Goal: Contribute content: Add original content to the website for others to see

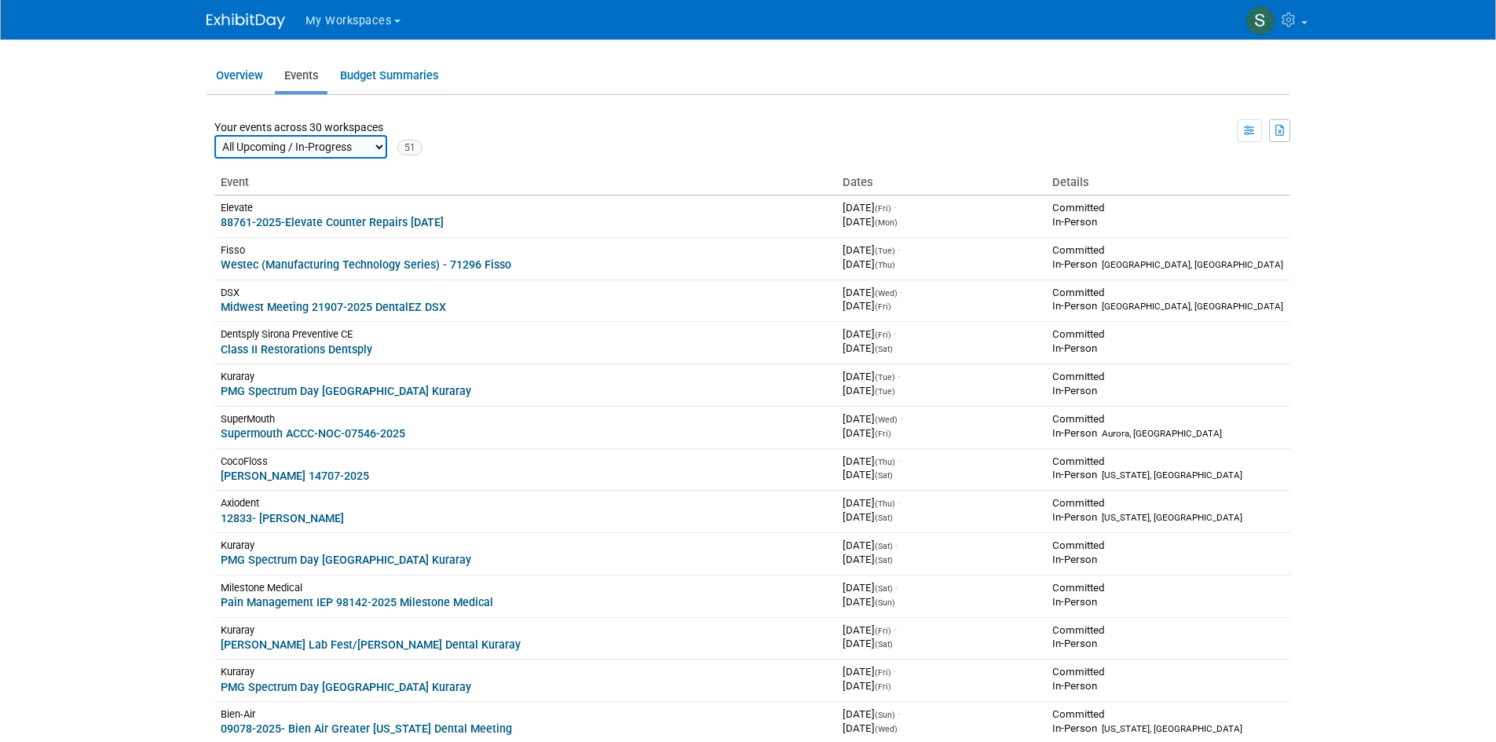
click at [334, 16] on span "My Workspaces" at bounding box center [348, 20] width 86 height 13
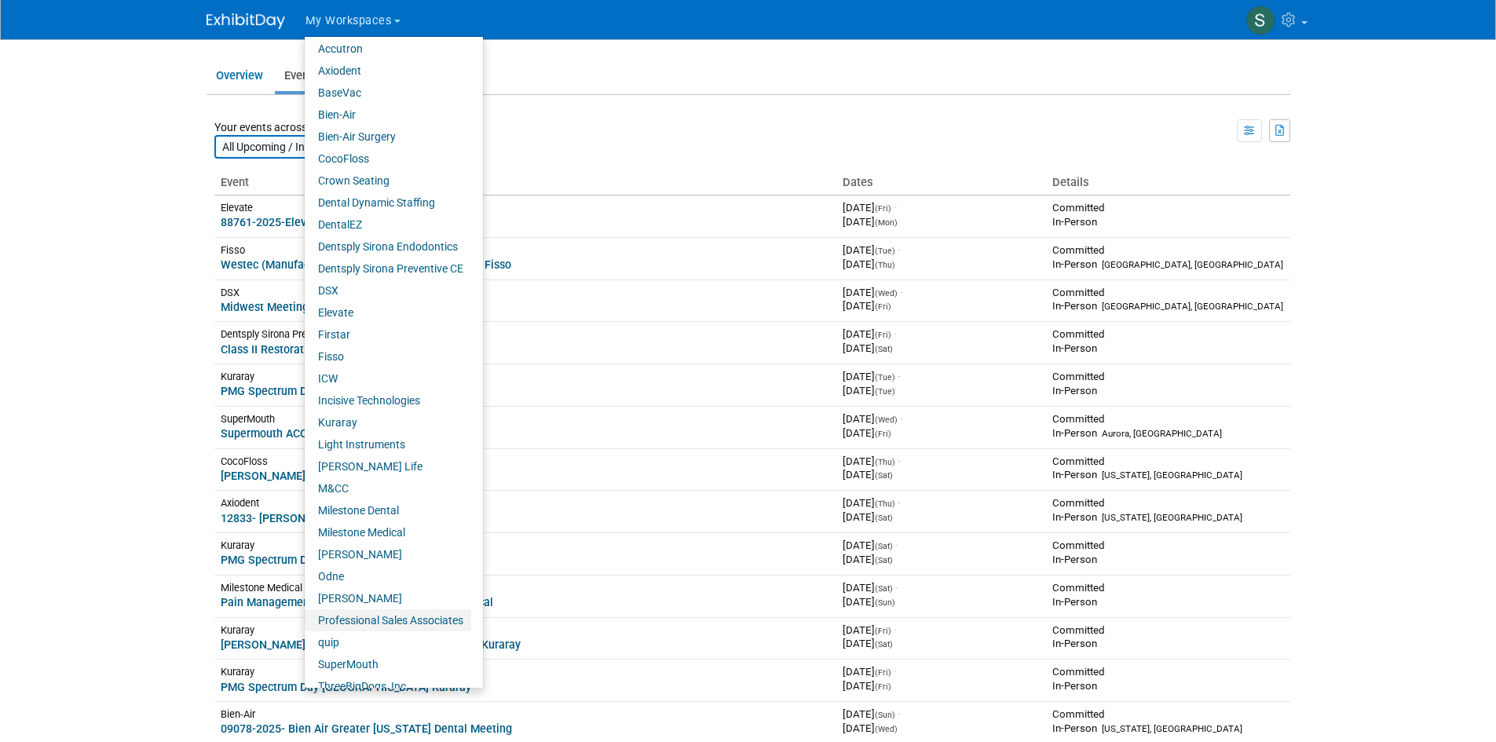
scroll to position [39, 0]
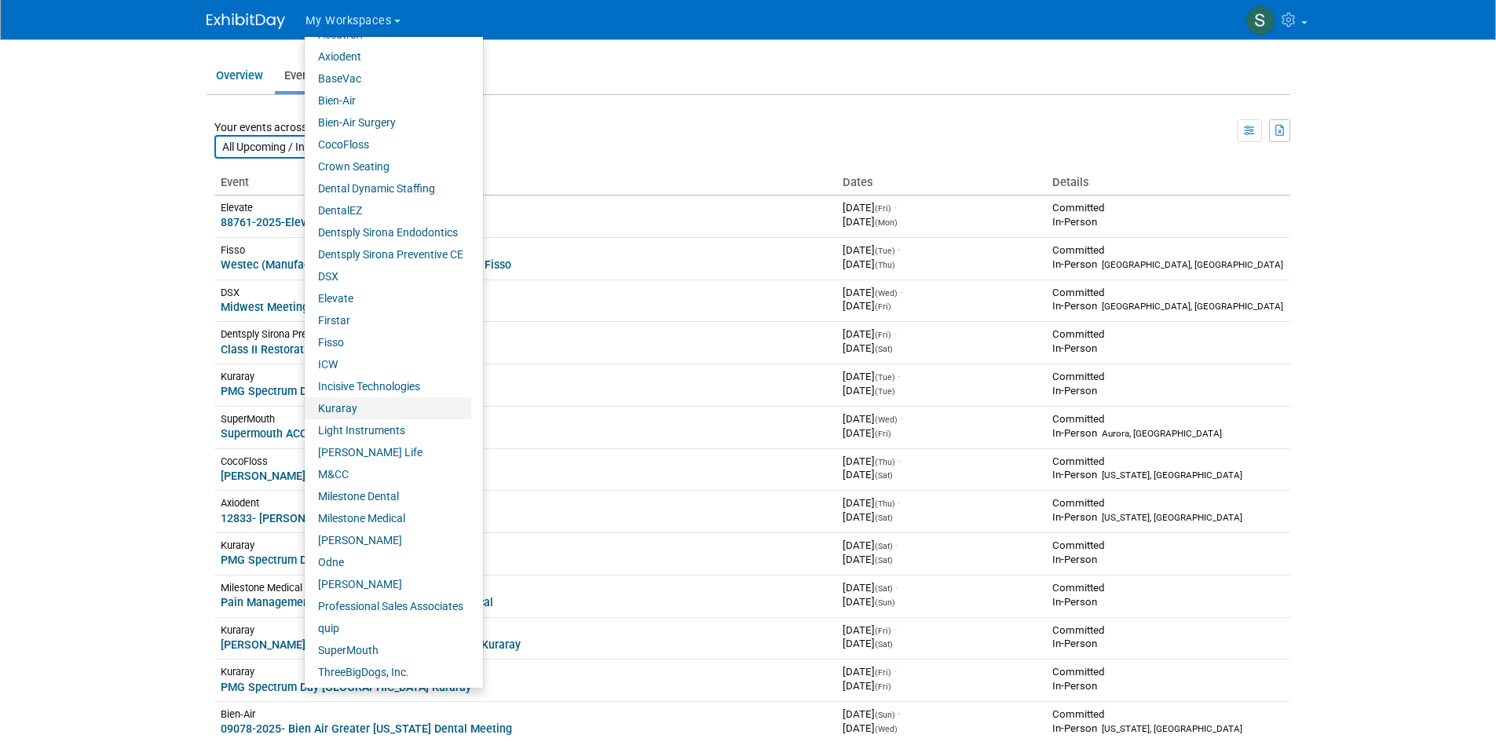
click at [339, 404] on link "Kuraray" at bounding box center [388, 408] width 166 height 22
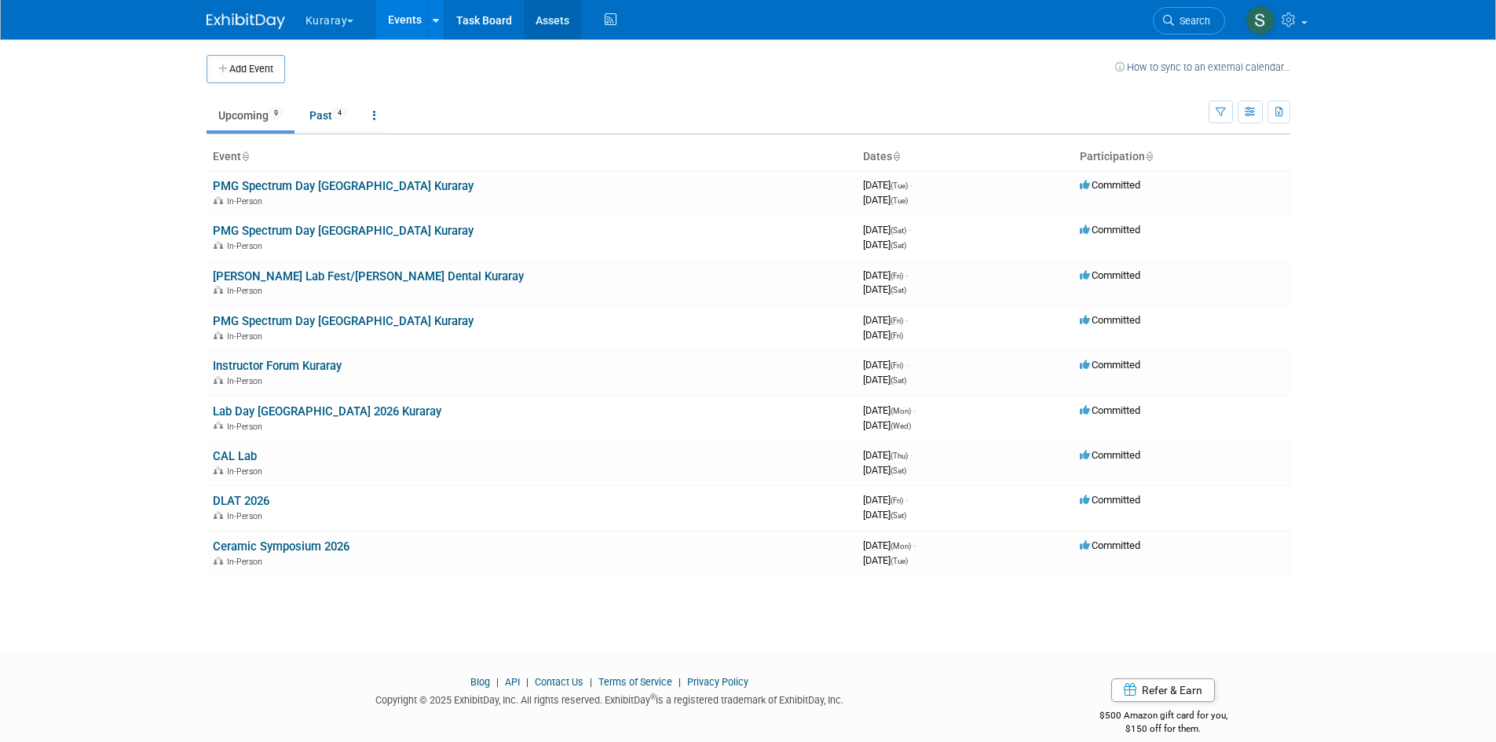
click at [546, 7] on link "Assets" at bounding box center [552, 19] width 57 height 39
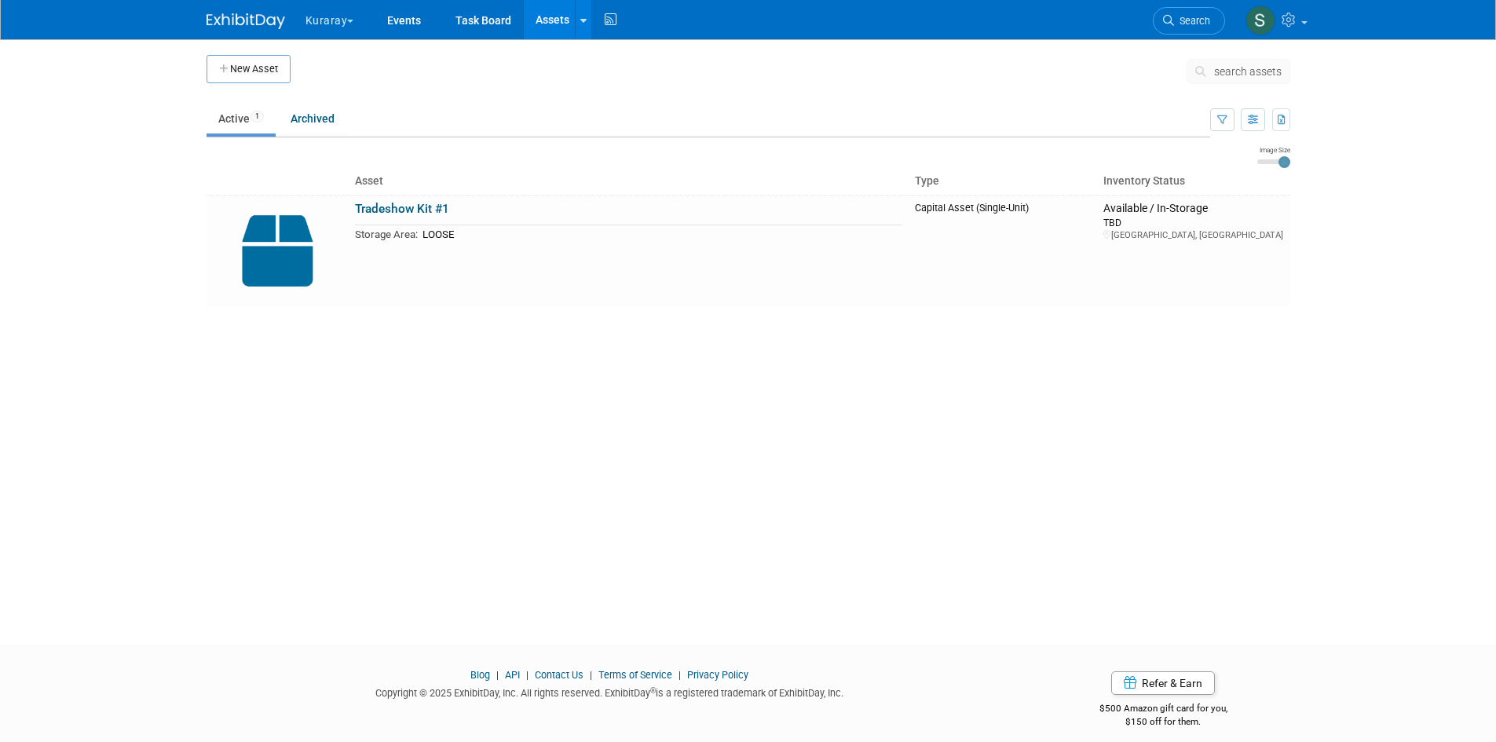
click at [551, 12] on link "Assets" at bounding box center [552, 19] width 57 height 39
click at [389, 205] on link "Tradeshow Kit #1" at bounding box center [402, 209] width 94 height 14
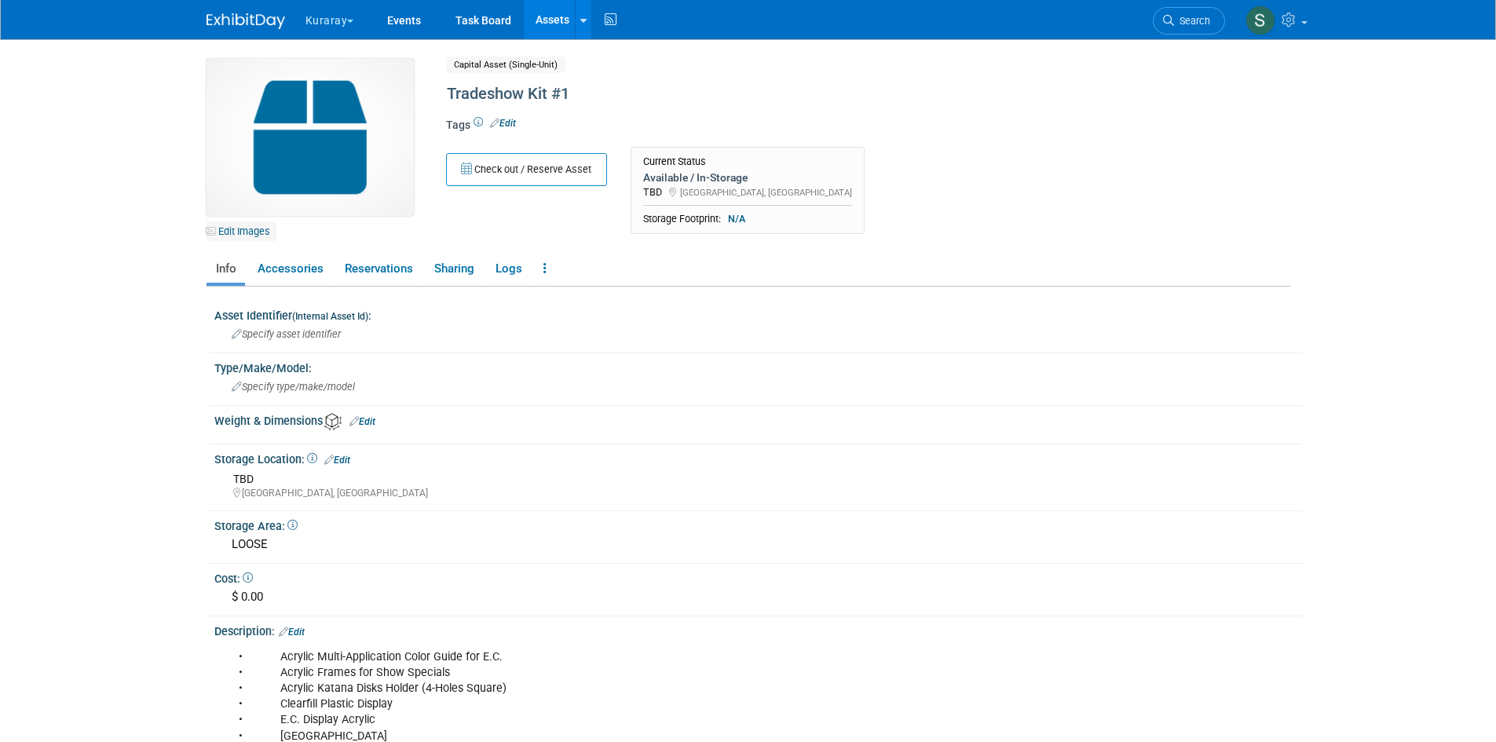
click at [262, 236] on link "Edit Images" at bounding box center [241, 231] width 70 height 20
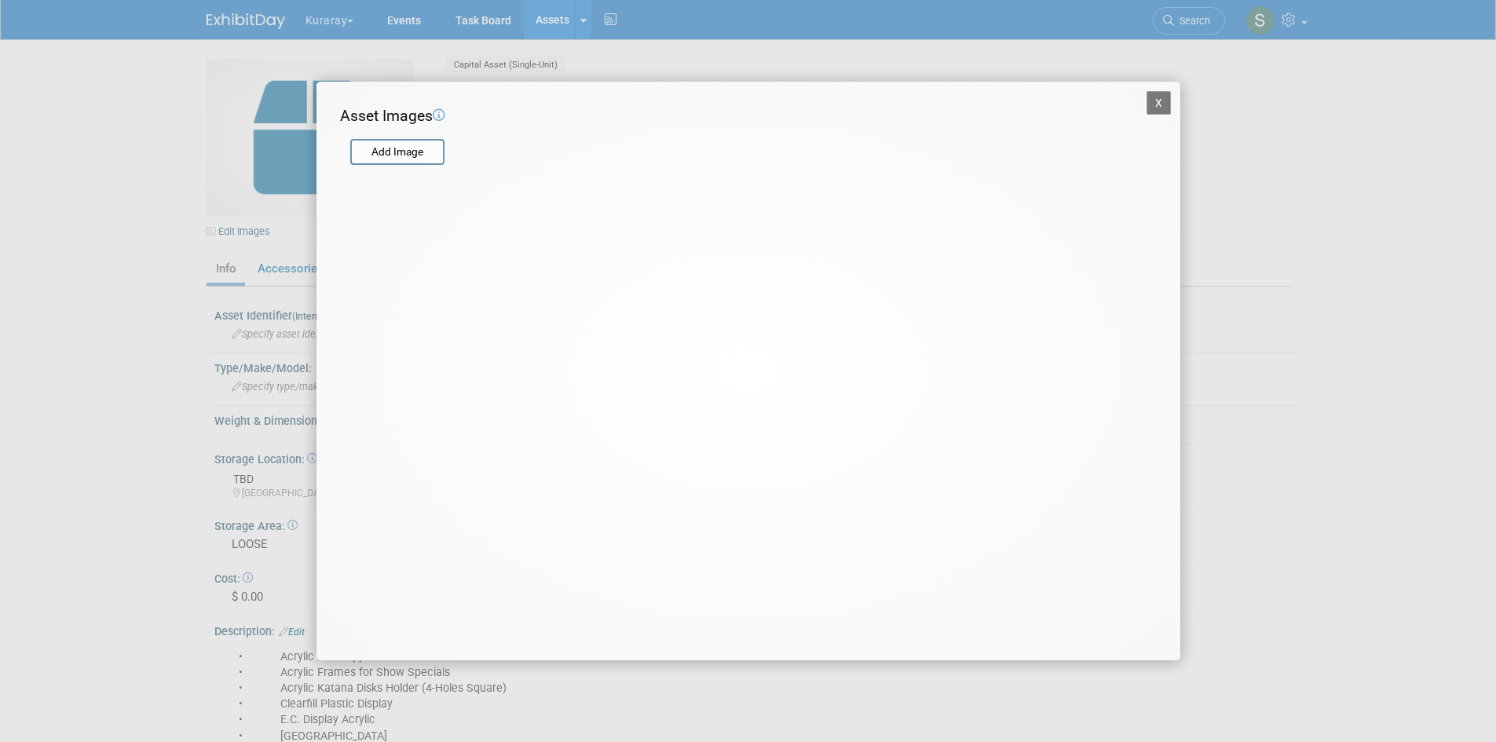
click at [383, 134] on form "Add Image" at bounding box center [738, 144] width 797 height 35
click at [368, 154] on input "file" at bounding box center [349, 153] width 187 height 24
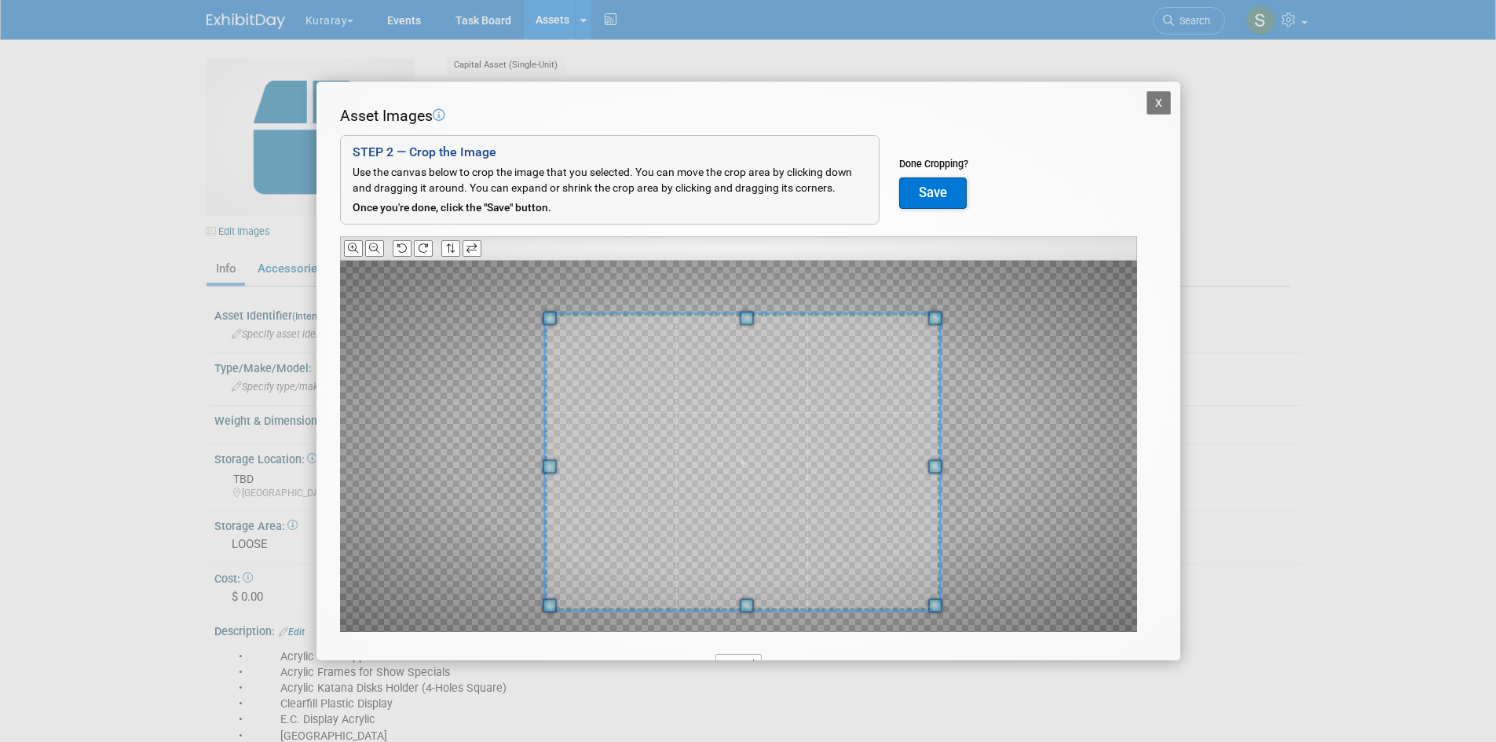
click at [747, 472] on span at bounding box center [741, 461] width 395 height 297
click at [955, 188] on button "Save" at bounding box center [933, 192] width 68 height 31
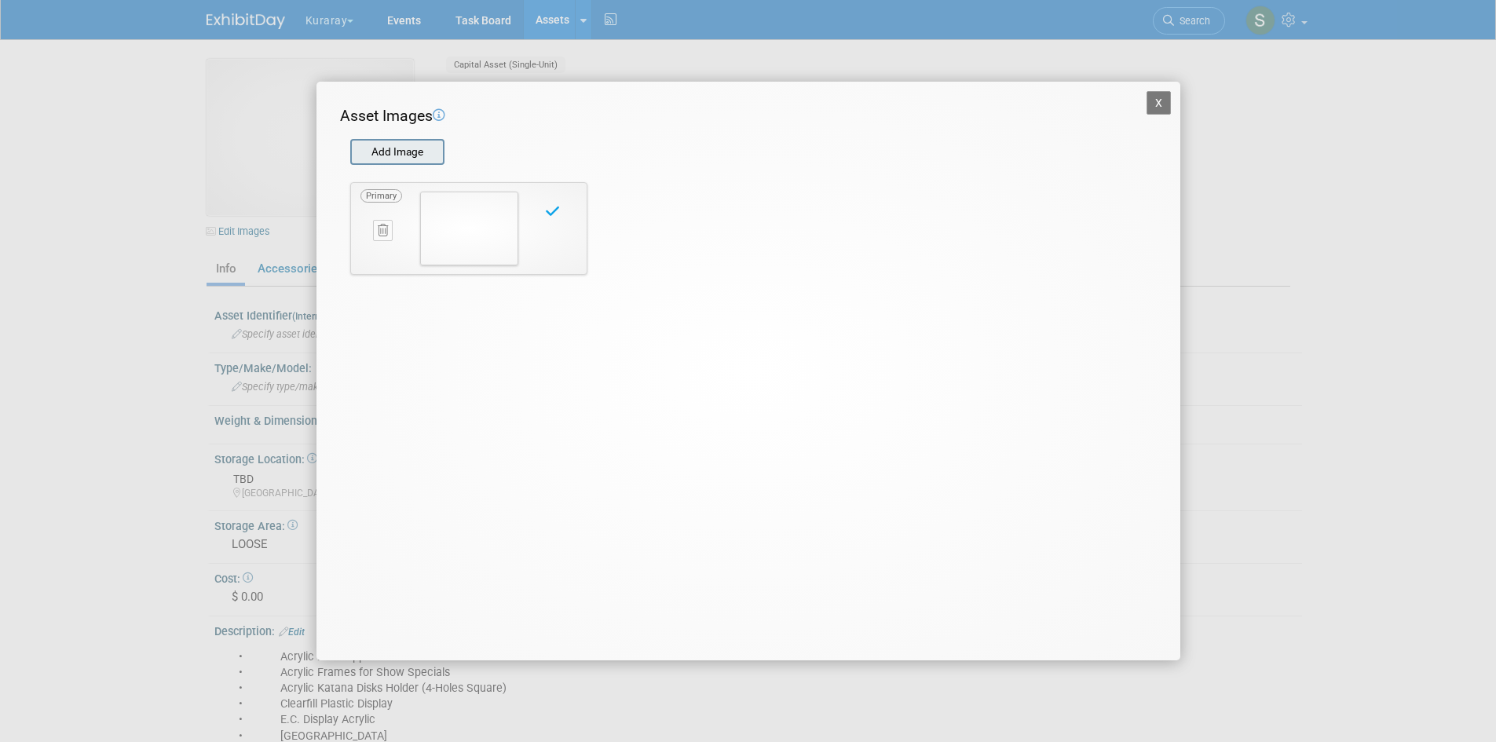
click at [412, 148] on input "file" at bounding box center [349, 153] width 187 height 24
click at [1164, 104] on button "X" at bounding box center [1158, 103] width 25 height 24
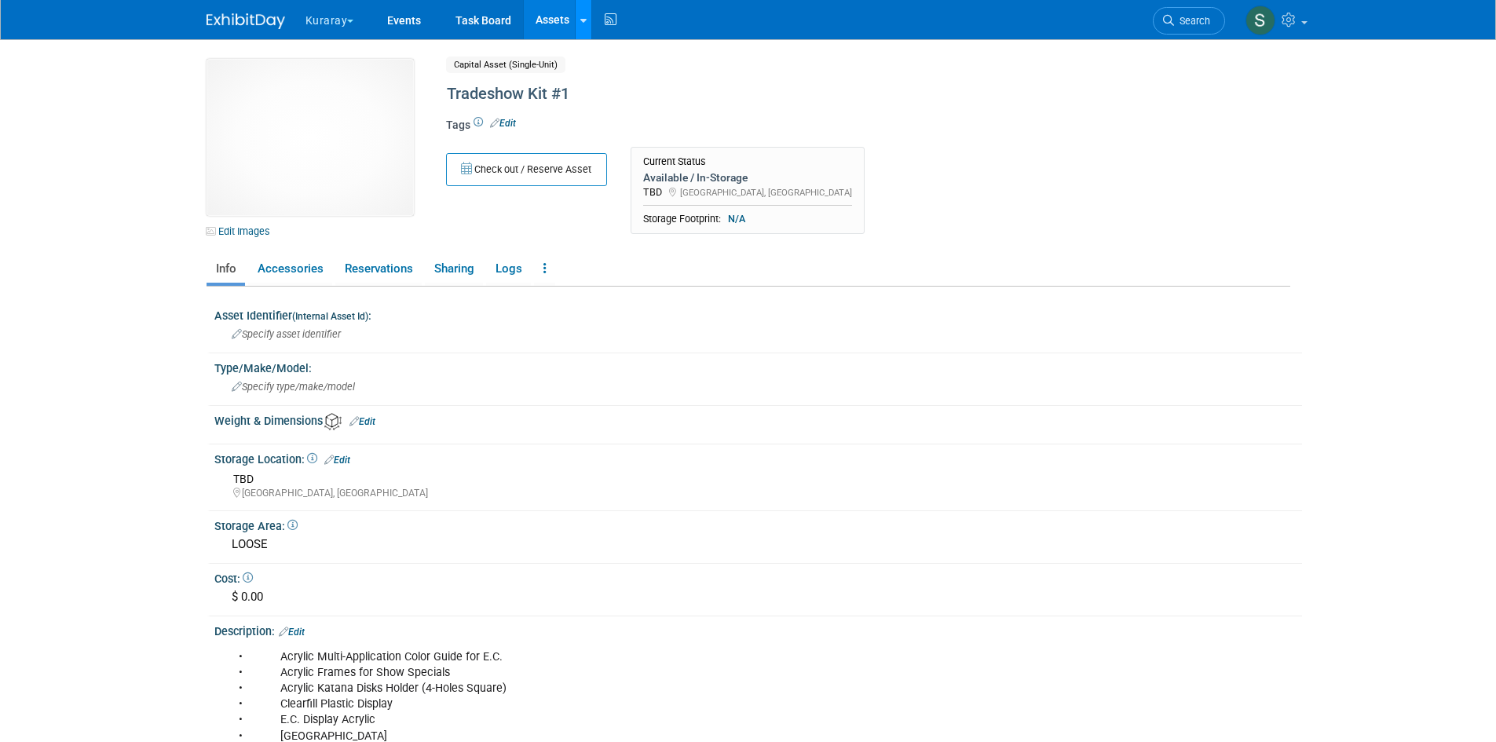
click at [586, 31] on link at bounding box center [583, 19] width 16 height 39
click at [597, 53] on icon at bounding box center [594, 56] width 17 height 11
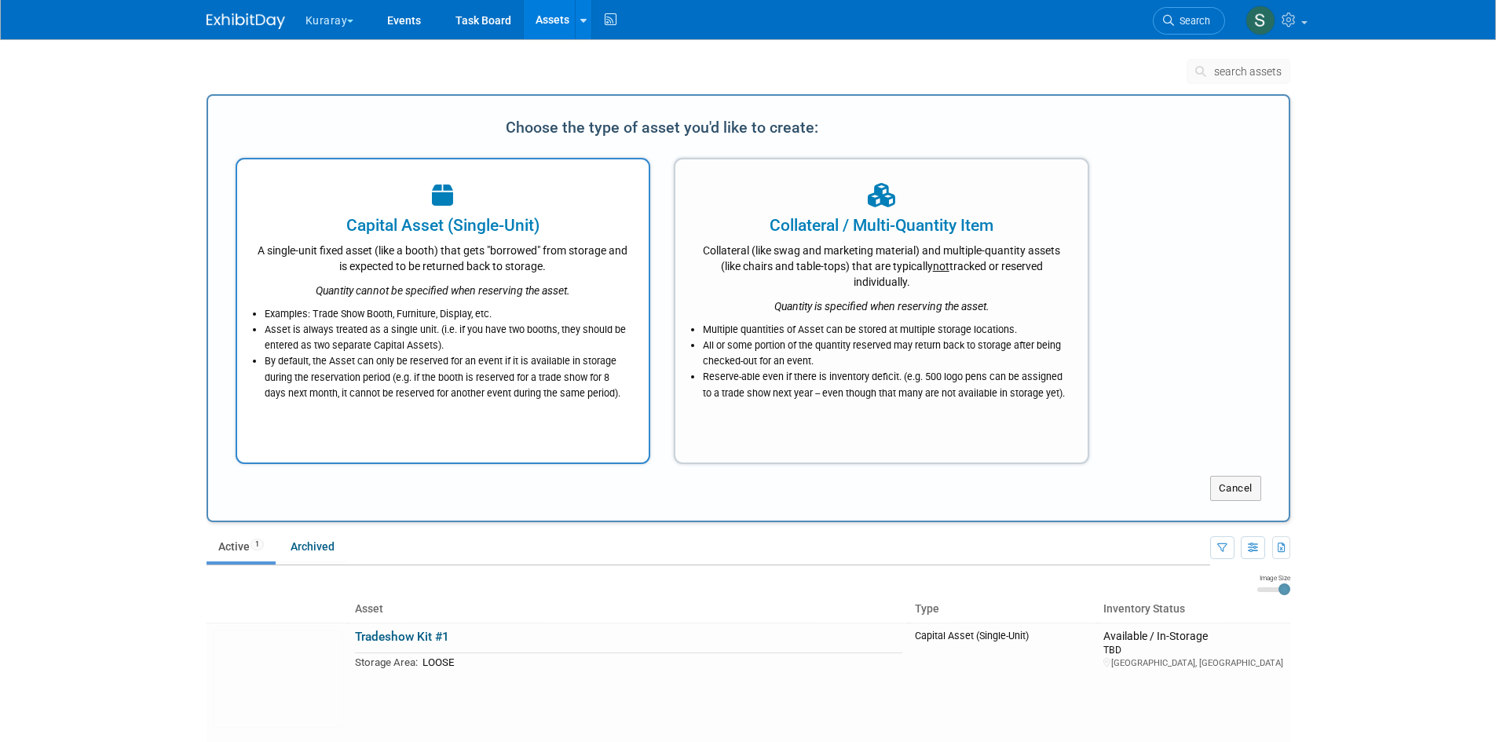
click at [495, 338] on li "Asset is always treated as a single unit. (i.e. if you have two booths, they sh…" at bounding box center [447, 337] width 365 height 31
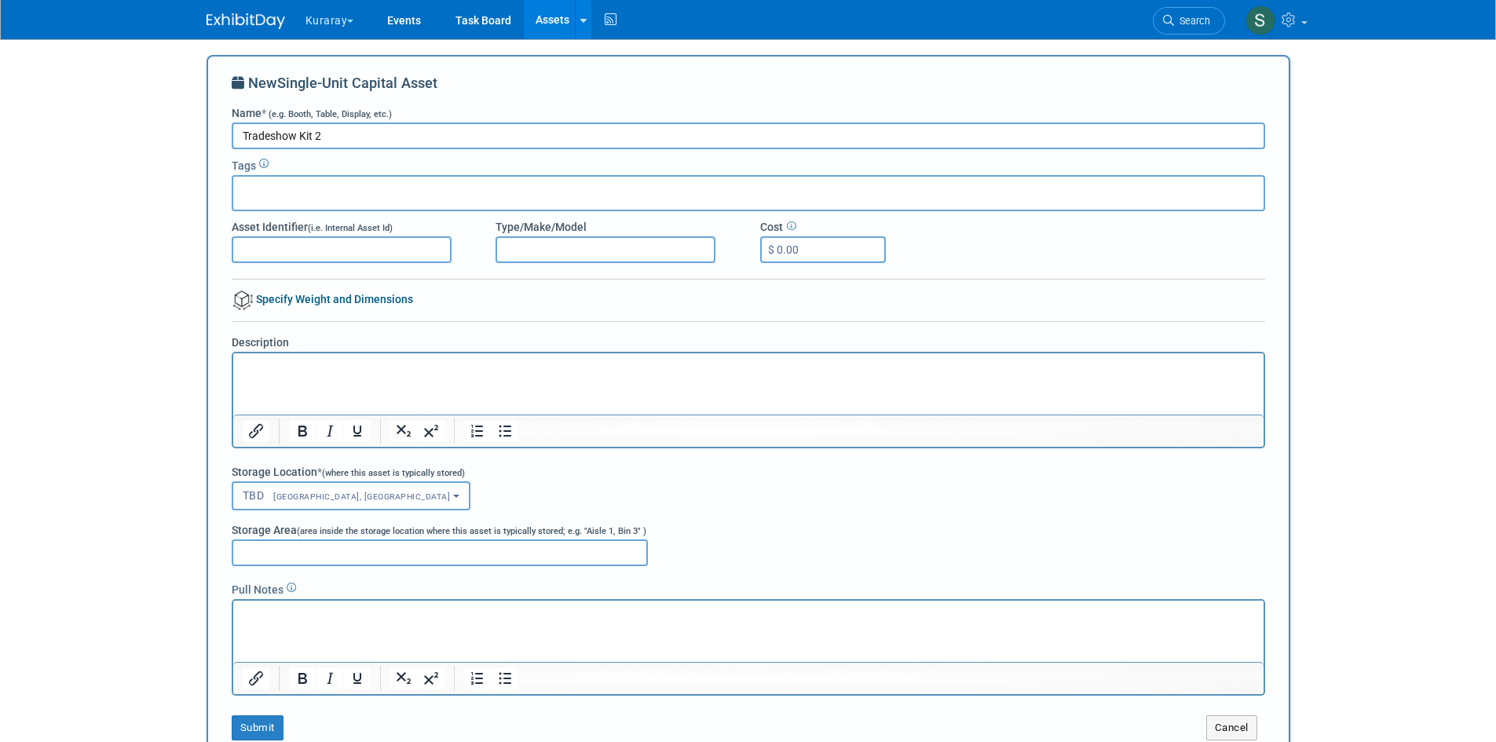
type input "Tradeshow Kit 2"
click at [382, 368] on p "Rich Text Area. Press ALT-0 for help." at bounding box center [748, 368] width 1012 height 16
click at [247, 365] on p "Rich Text Area. Press ALT-0 for help." at bounding box center [748, 368] width 1012 height 16
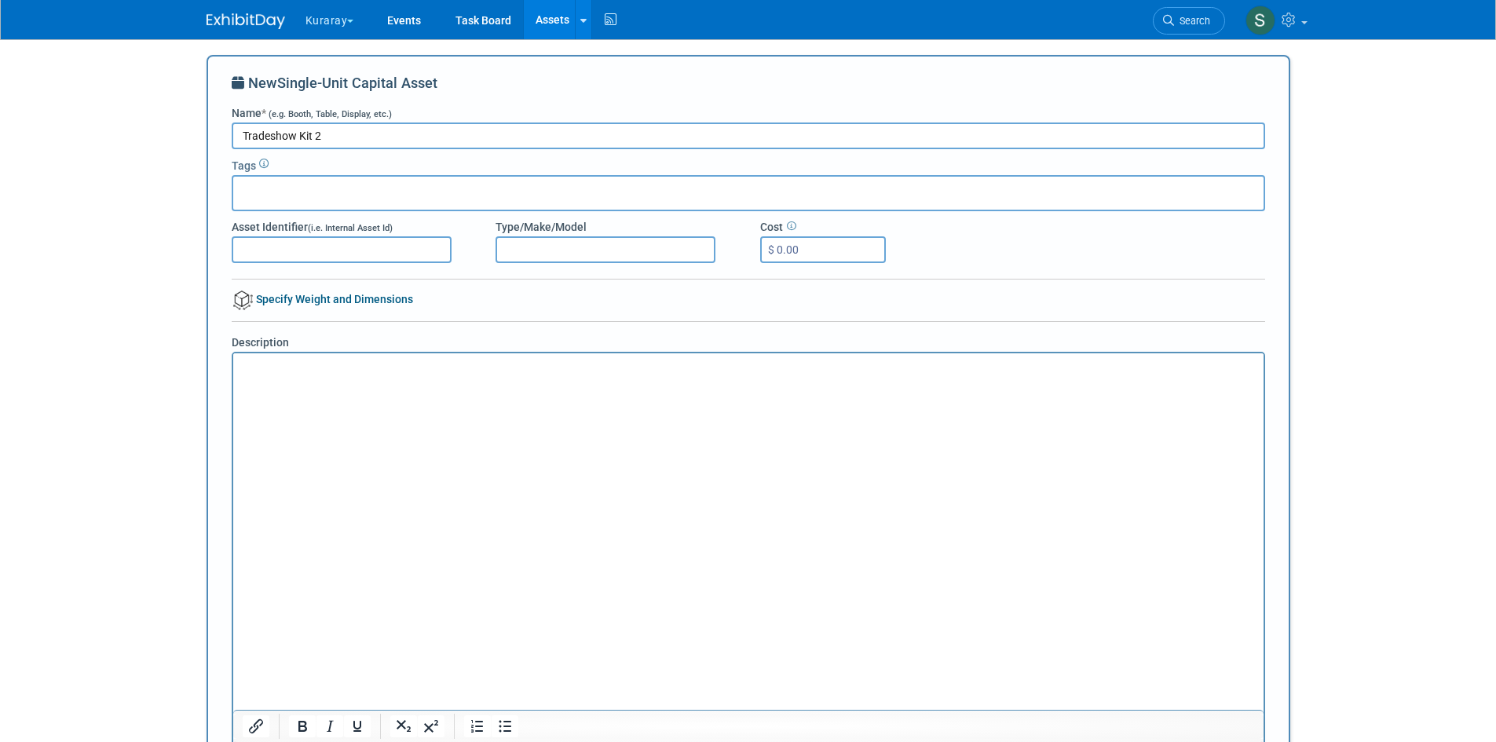
scroll to position [126, 0]
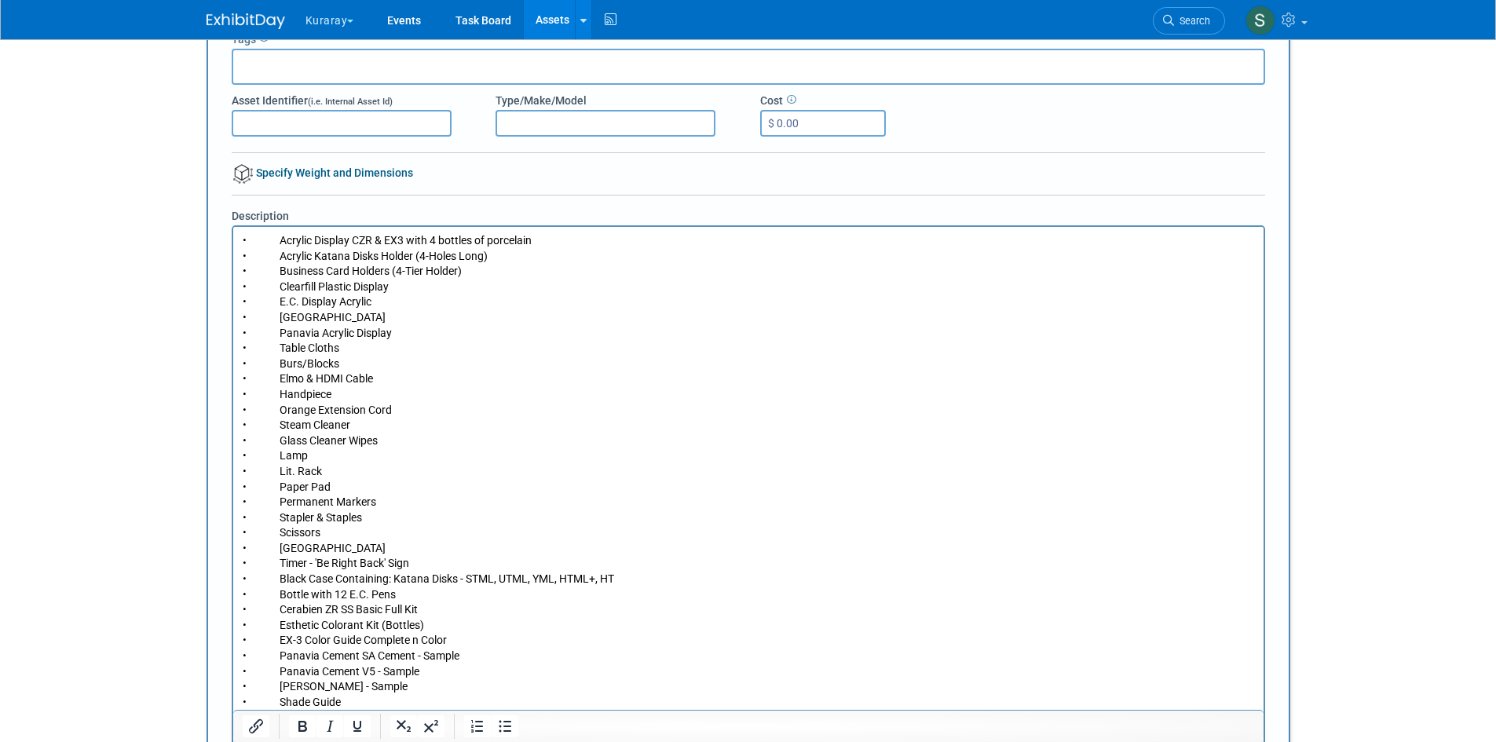
click at [797, 594] on p "• Bottle with 12 E.C. Pens" at bounding box center [748, 595] width 1012 height 16
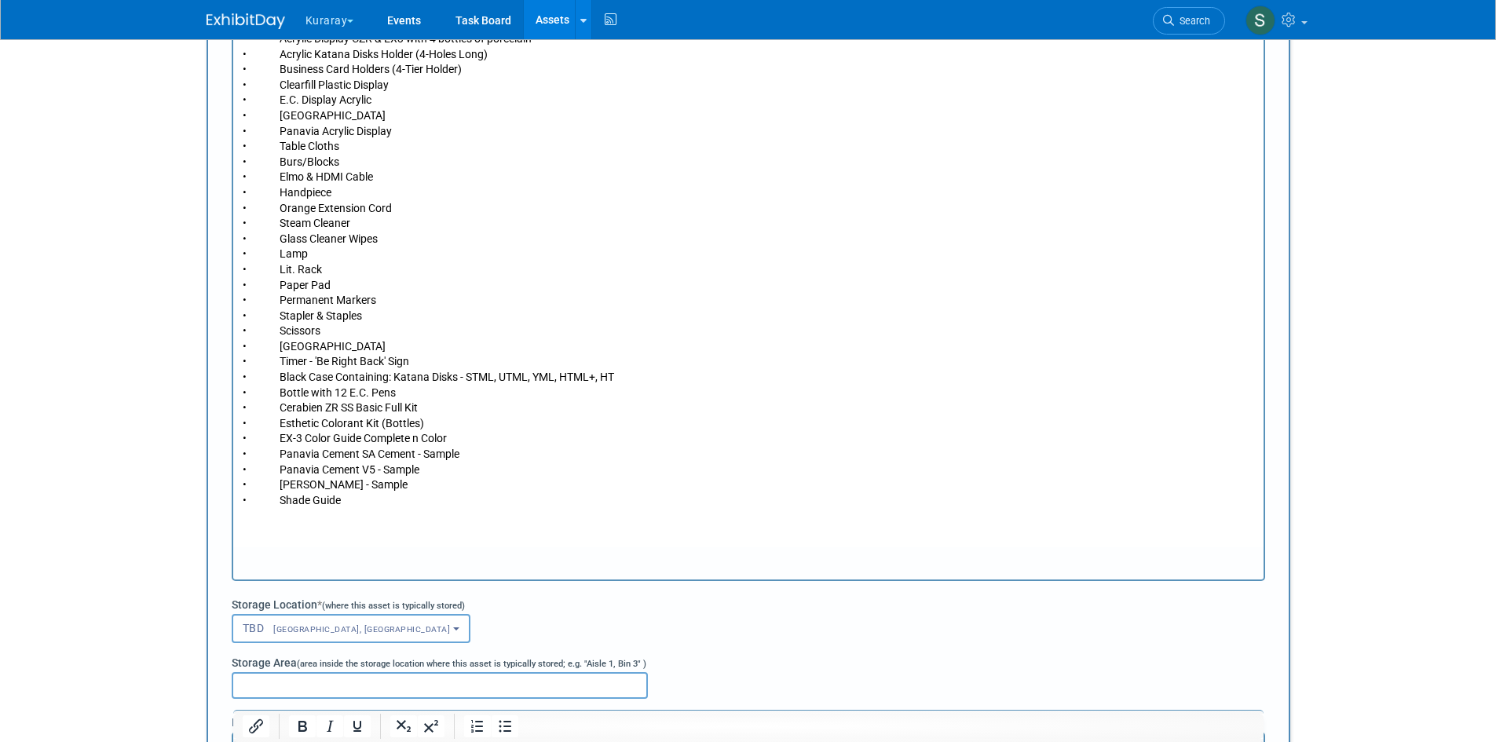
scroll to position [519, 0]
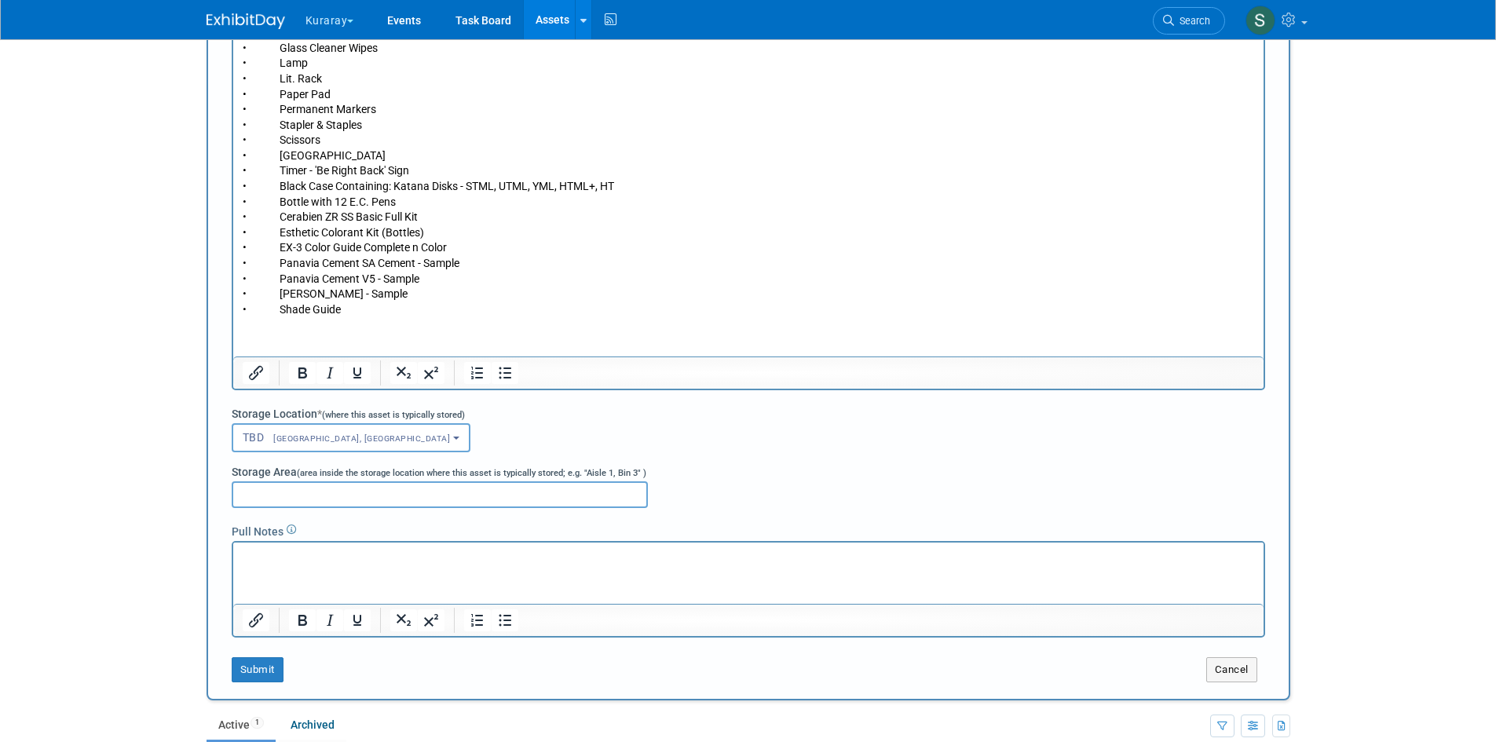
click at [420, 565] on html at bounding box center [747, 554] width 1030 height 22
click at [260, 669] on button "Submit" at bounding box center [258, 669] width 52 height 25
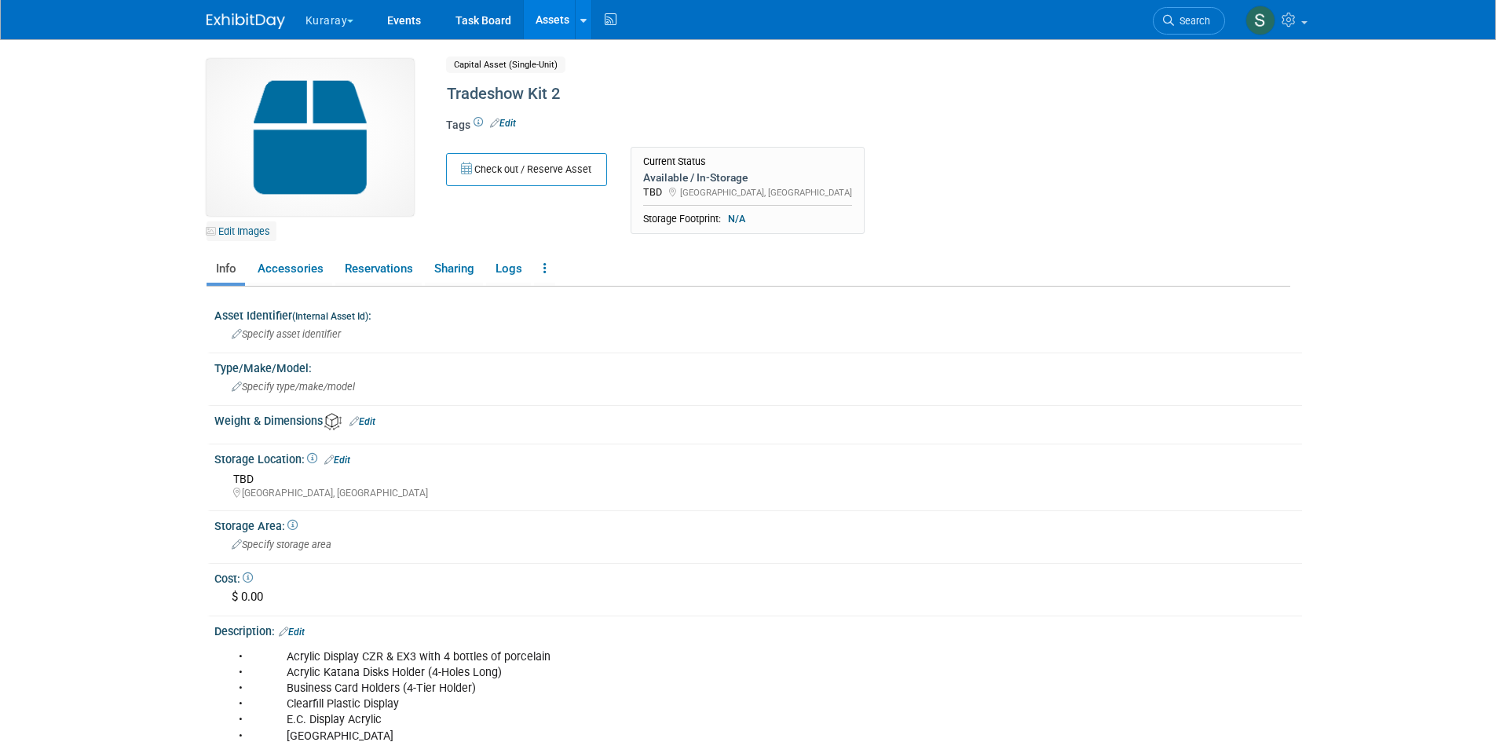
click at [248, 232] on link "Edit Images" at bounding box center [241, 231] width 70 height 20
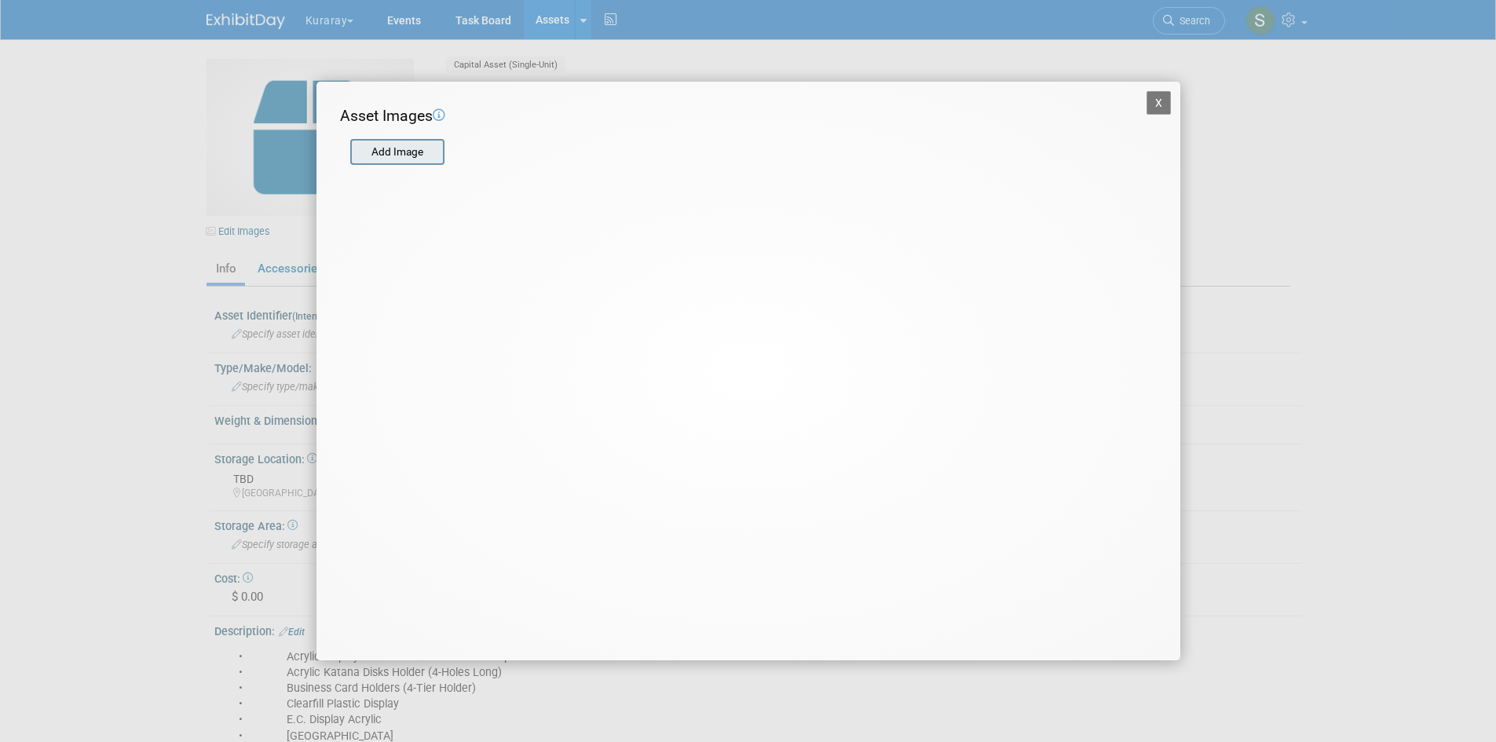
click at [394, 151] on input "file" at bounding box center [349, 153] width 187 height 24
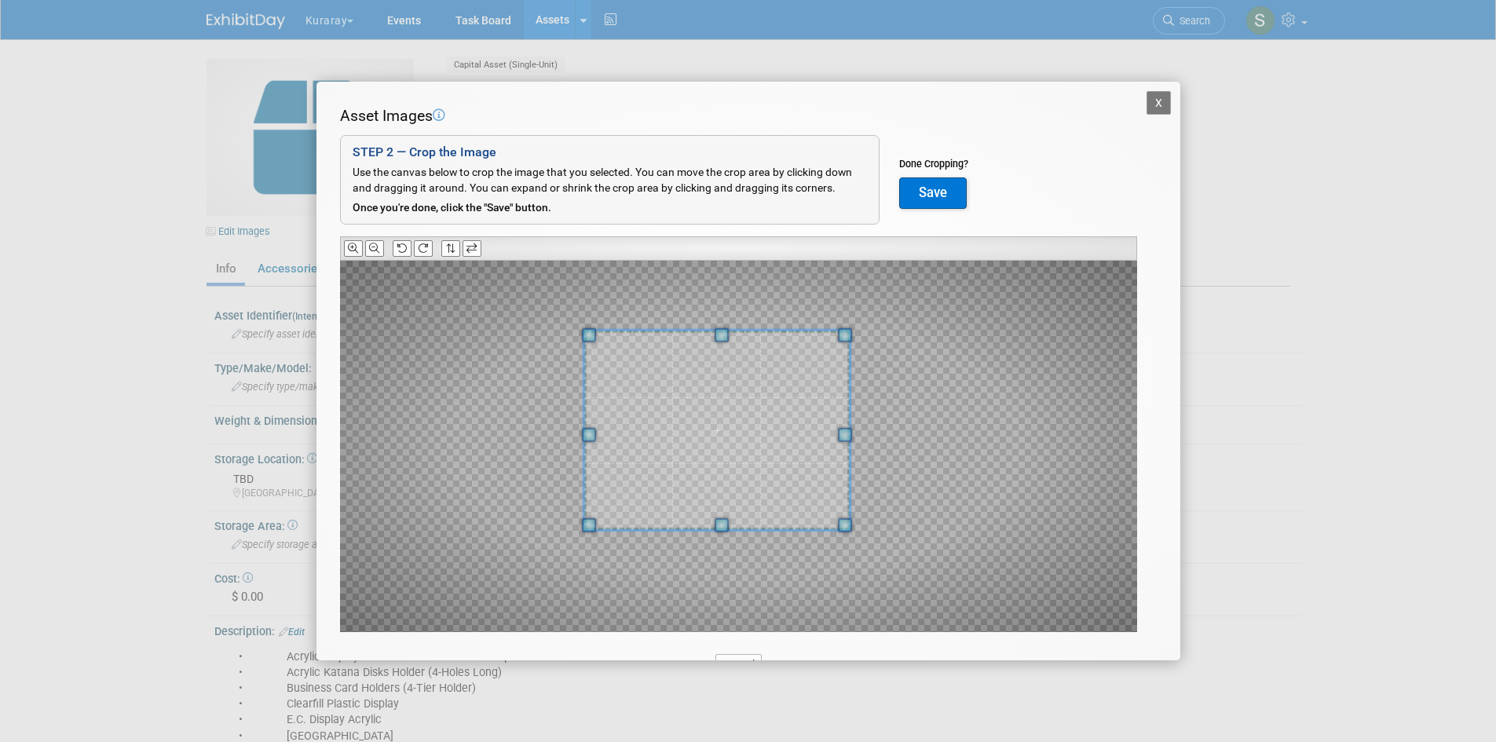
click at [620, 332] on div at bounding box center [716, 430] width 265 height 199
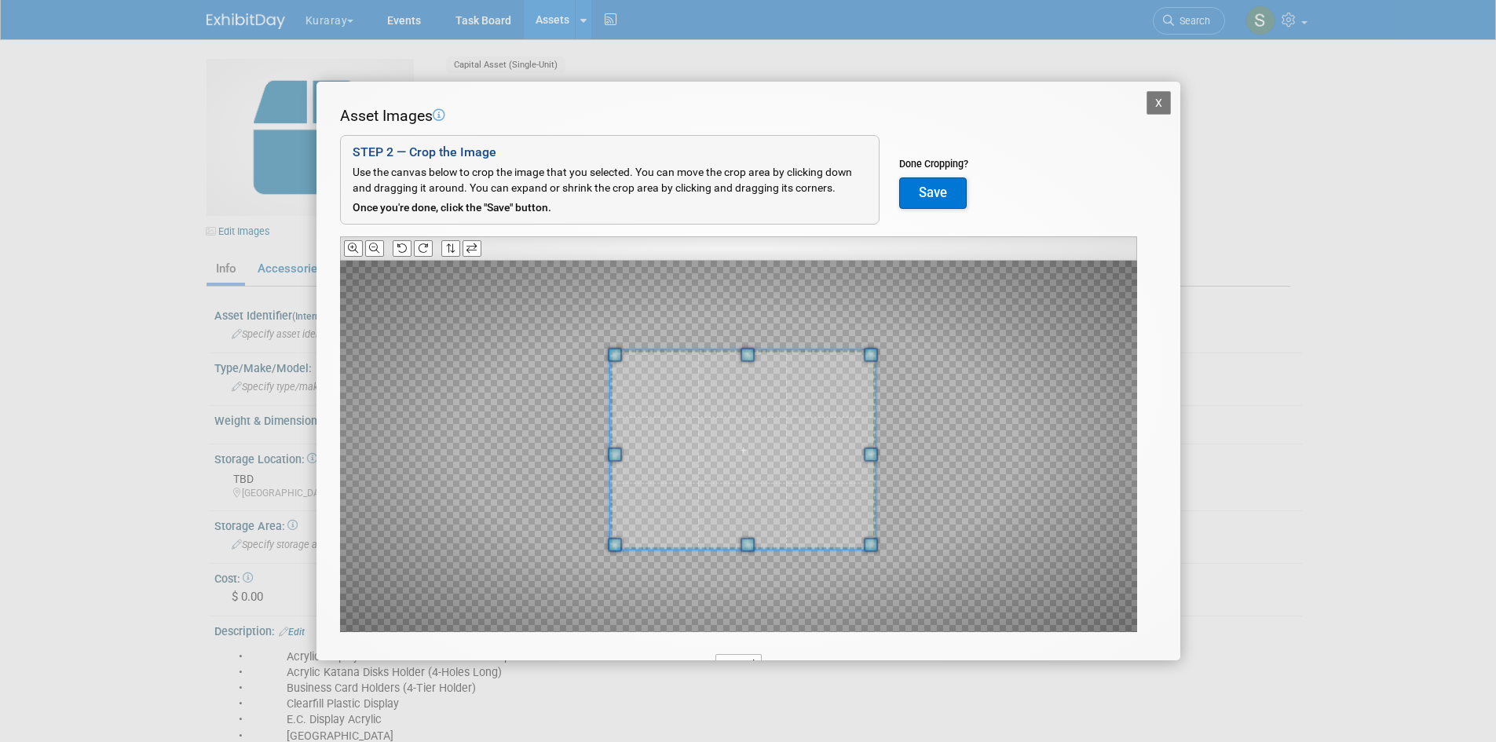
click at [734, 440] on span at bounding box center [742, 449] width 265 height 199
click at [422, 247] on icon at bounding box center [423, 248] width 10 height 10
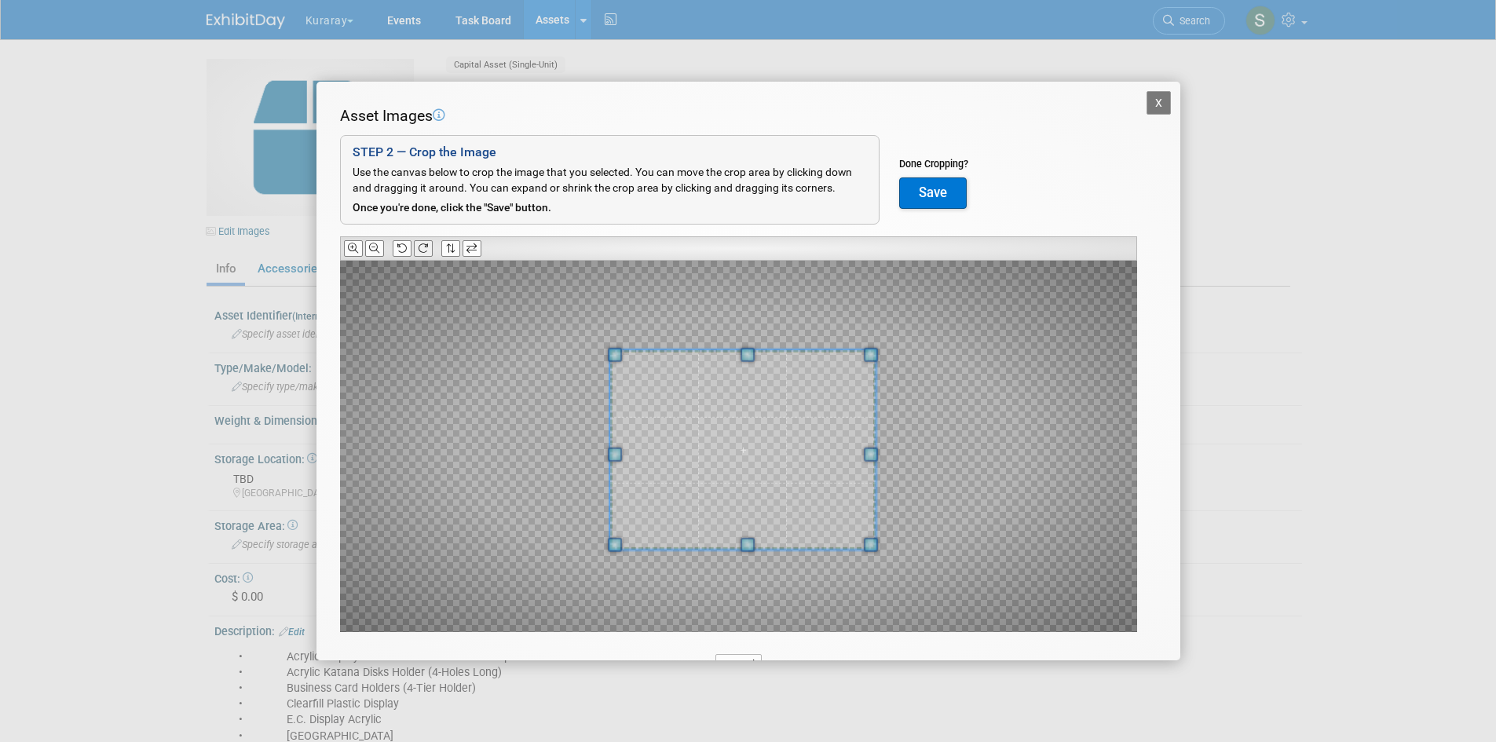
click at [422, 247] on icon at bounding box center [423, 248] width 10 height 10
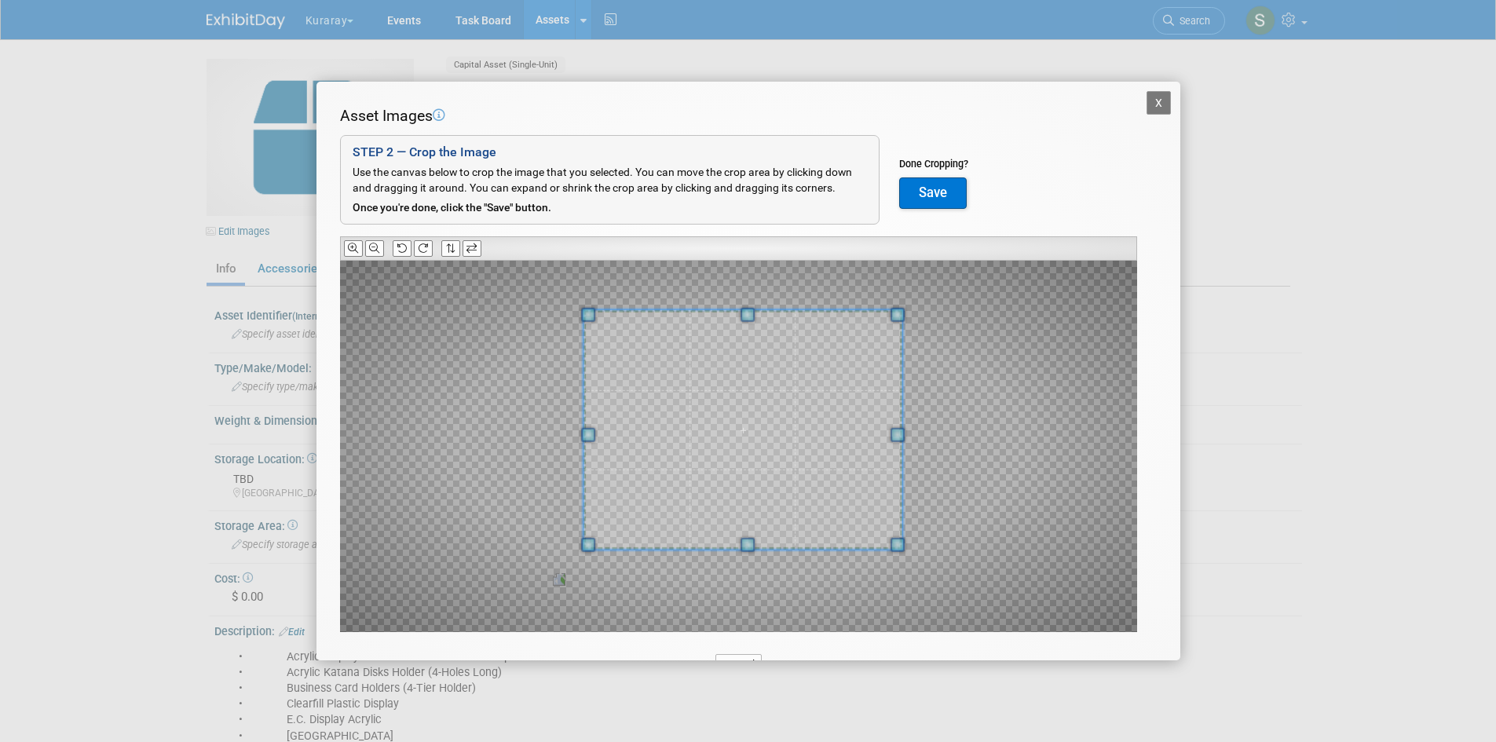
click at [752, 312] on span at bounding box center [747, 315] width 14 height 14
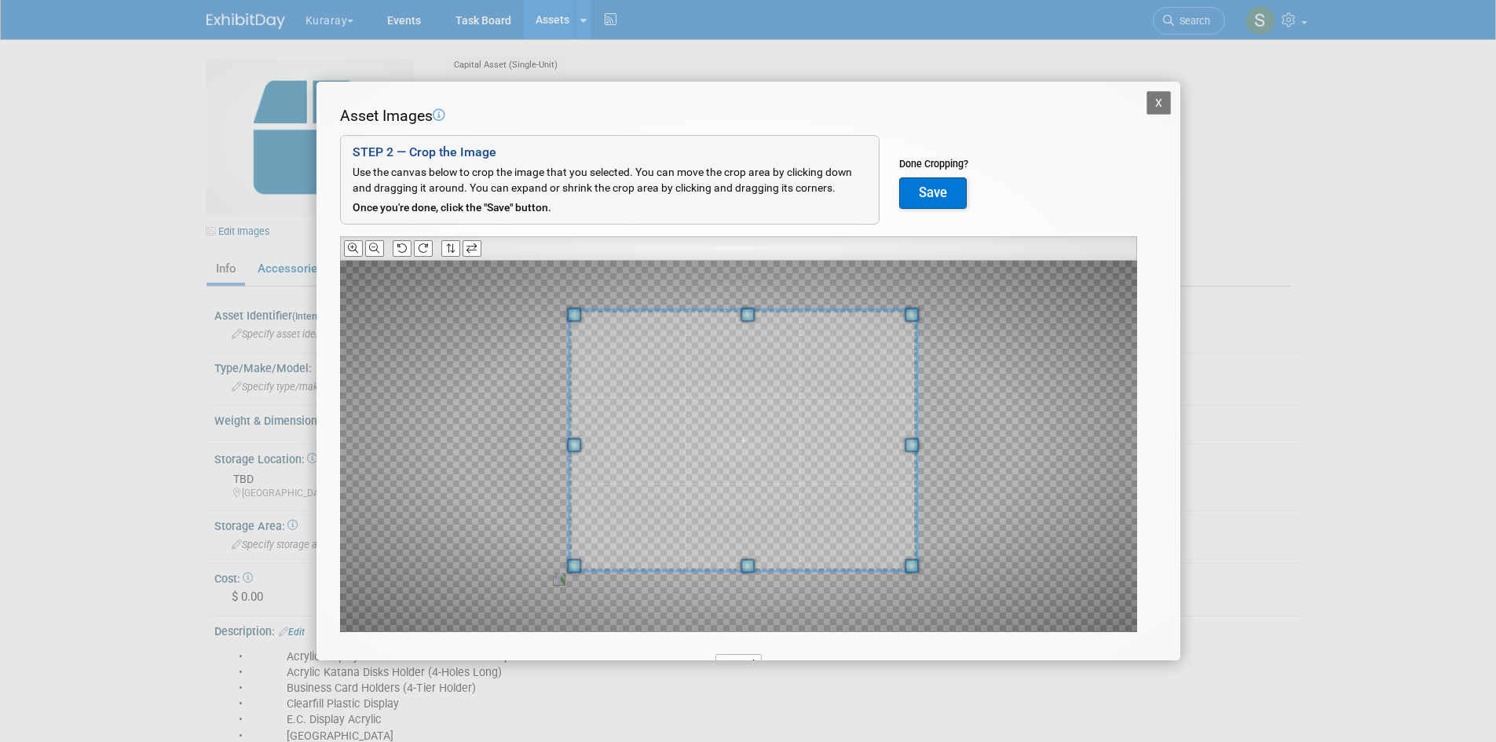
click at [748, 571] on span at bounding box center [747, 566] width 14 height 14
click at [766, 510] on span at bounding box center [742, 446] width 347 height 261
click at [927, 197] on button "Save" at bounding box center [933, 192] width 68 height 31
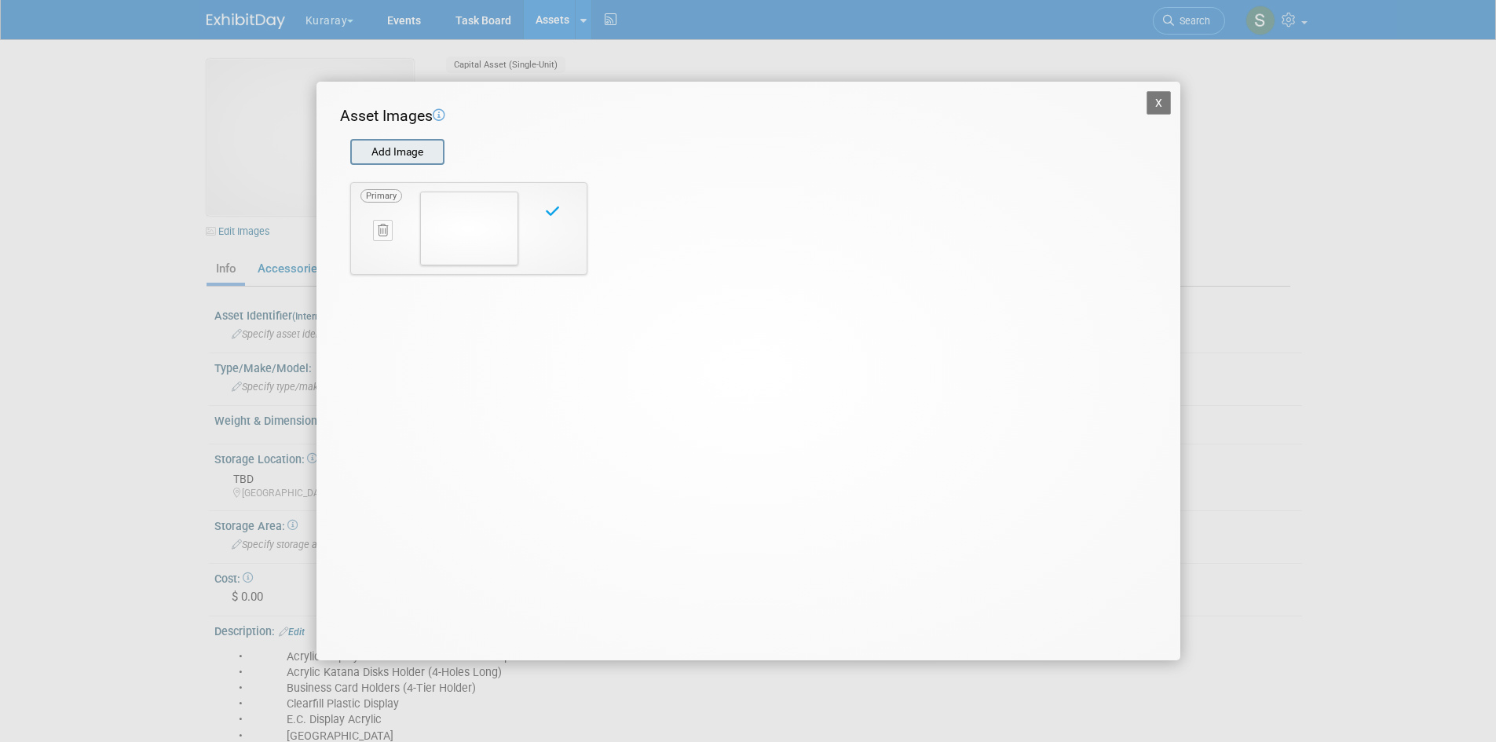
click at [412, 151] on input "file" at bounding box center [349, 153] width 187 height 24
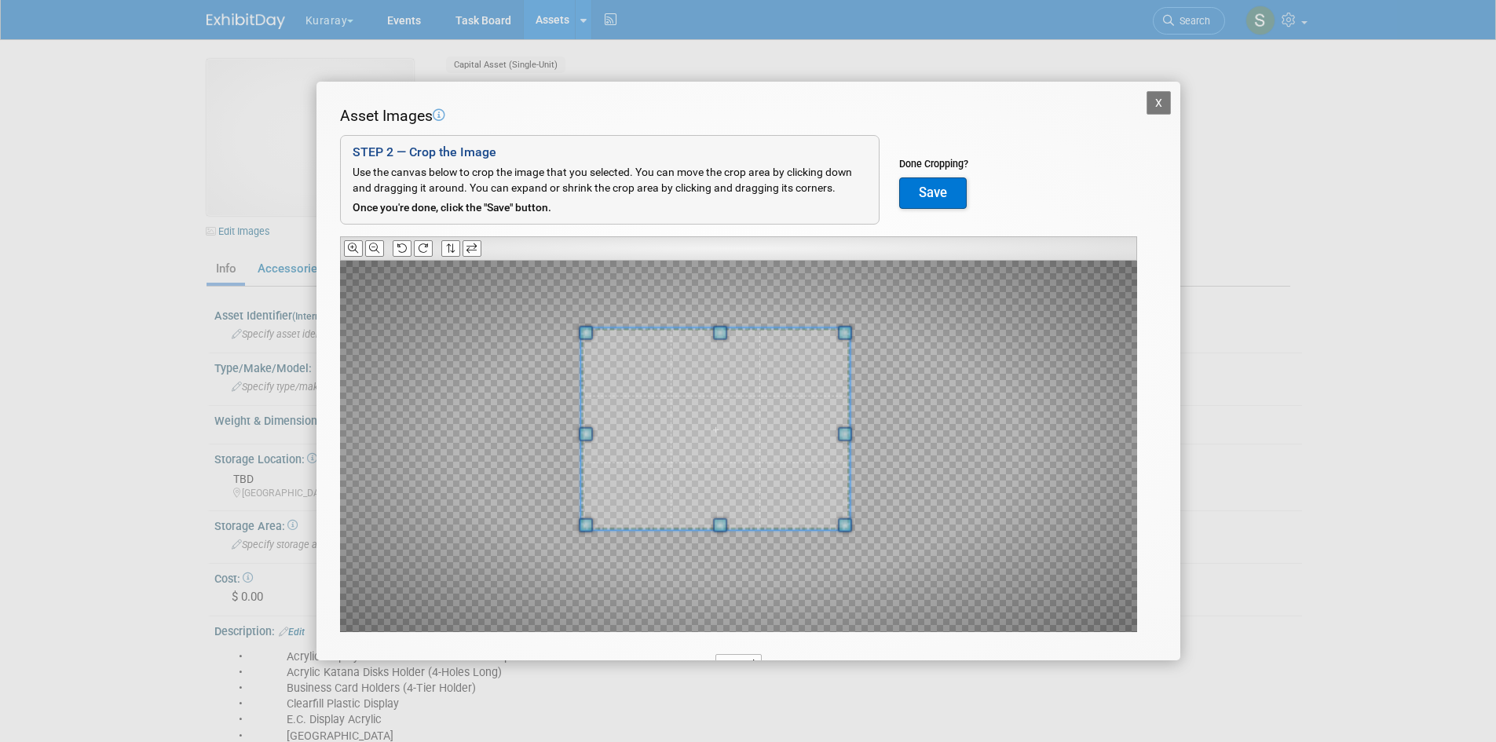
click at [611, 334] on div at bounding box center [715, 429] width 269 height 202
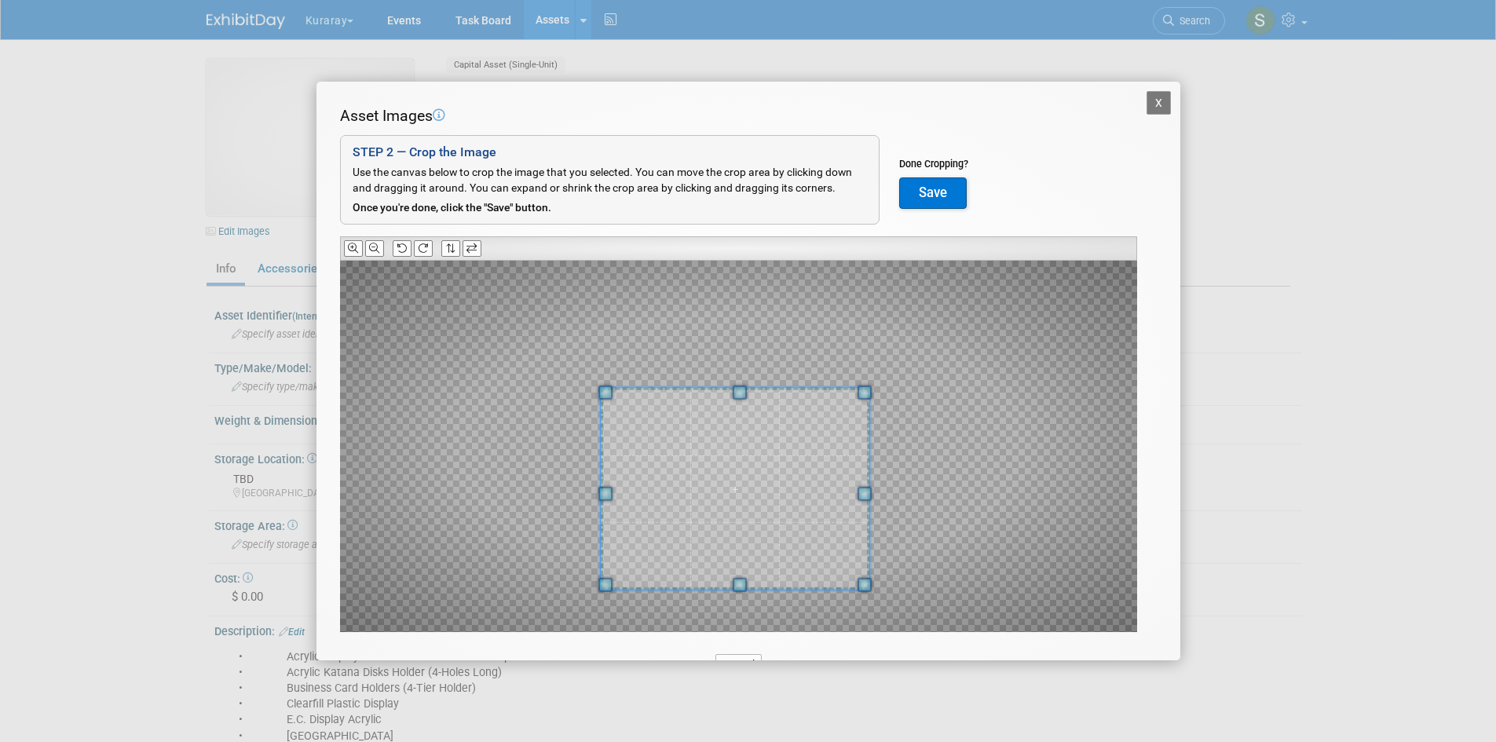
click at [809, 507] on span at bounding box center [735, 489] width 269 height 202
click at [748, 393] on span at bounding box center [735, 488] width 269 height 202
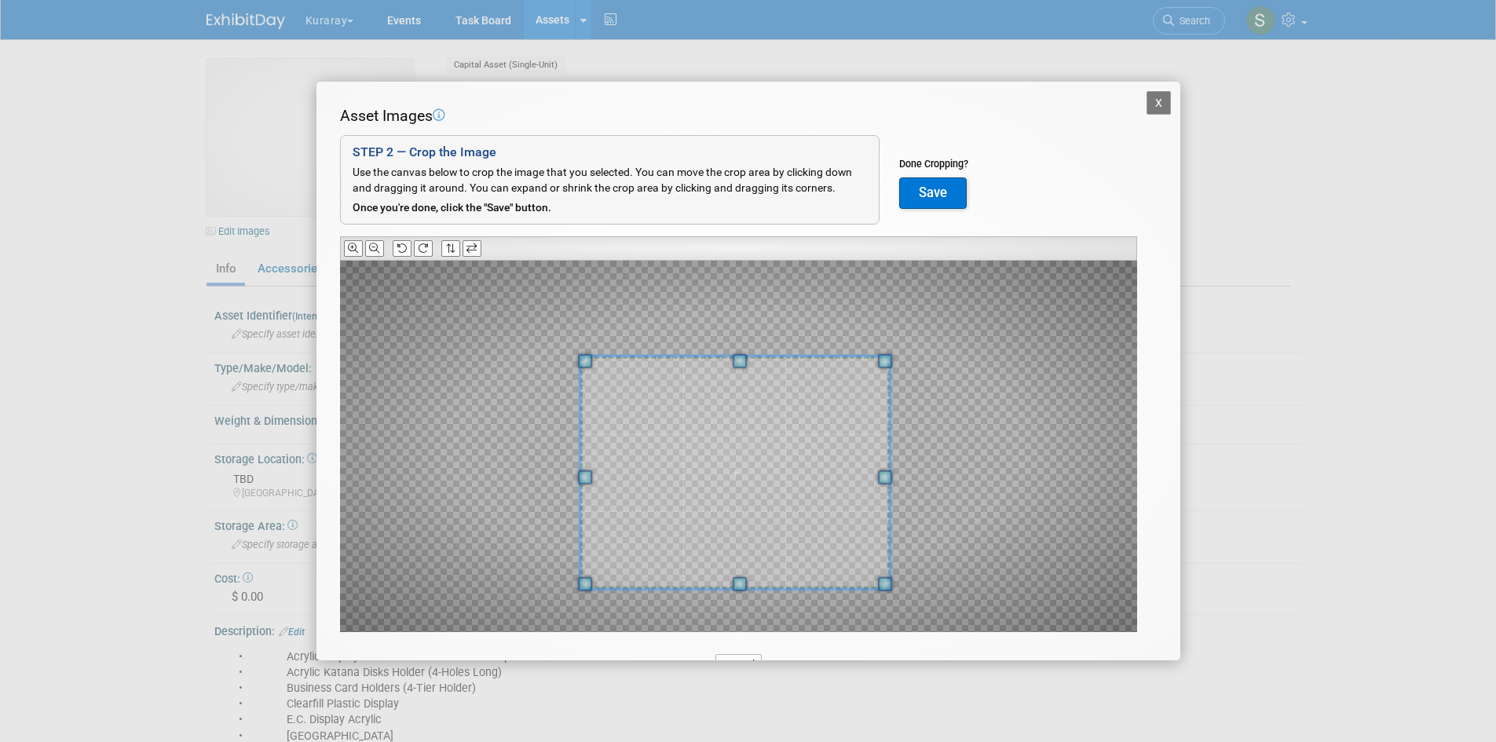
click at [743, 359] on span at bounding box center [740, 361] width 14 height 14
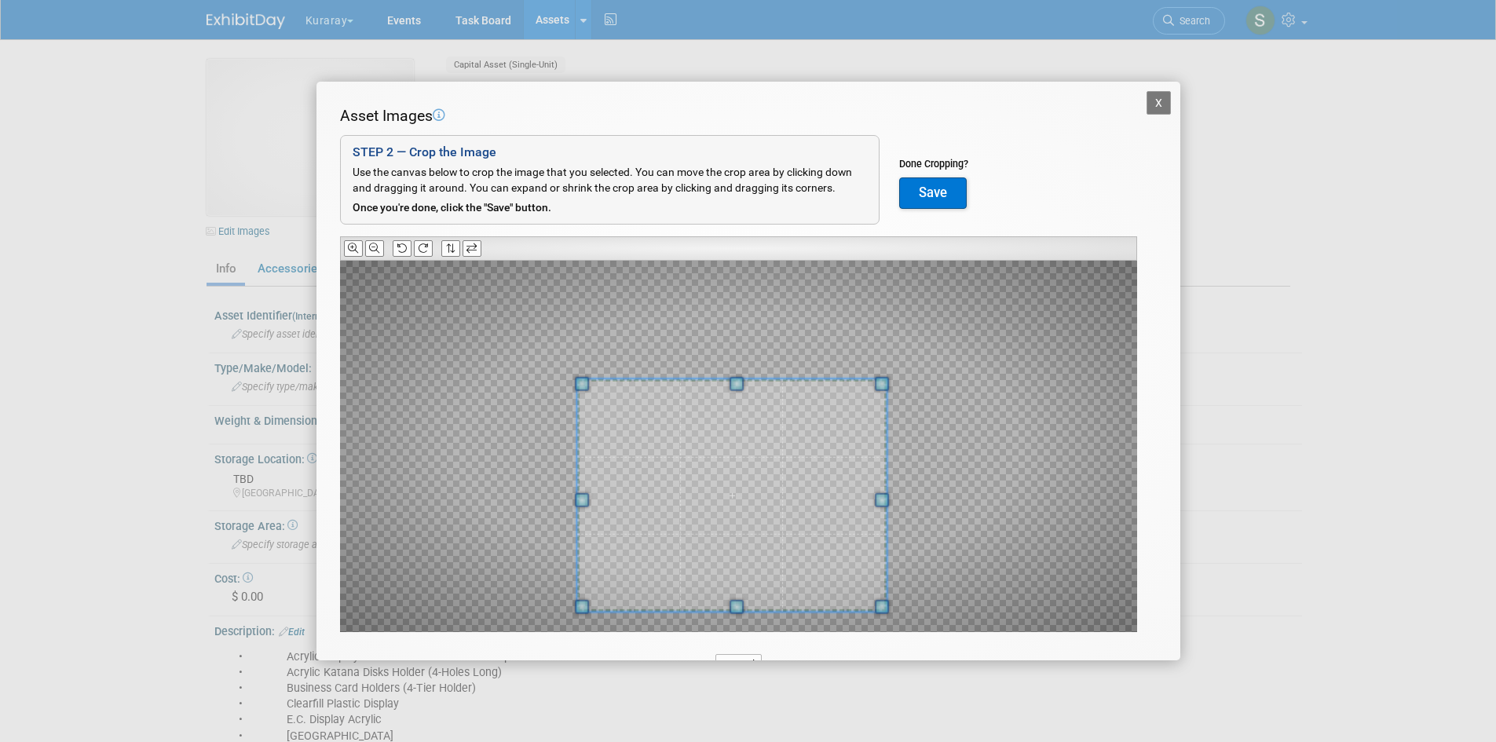
click at [823, 556] on span at bounding box center [731, 495] width 309 height 232
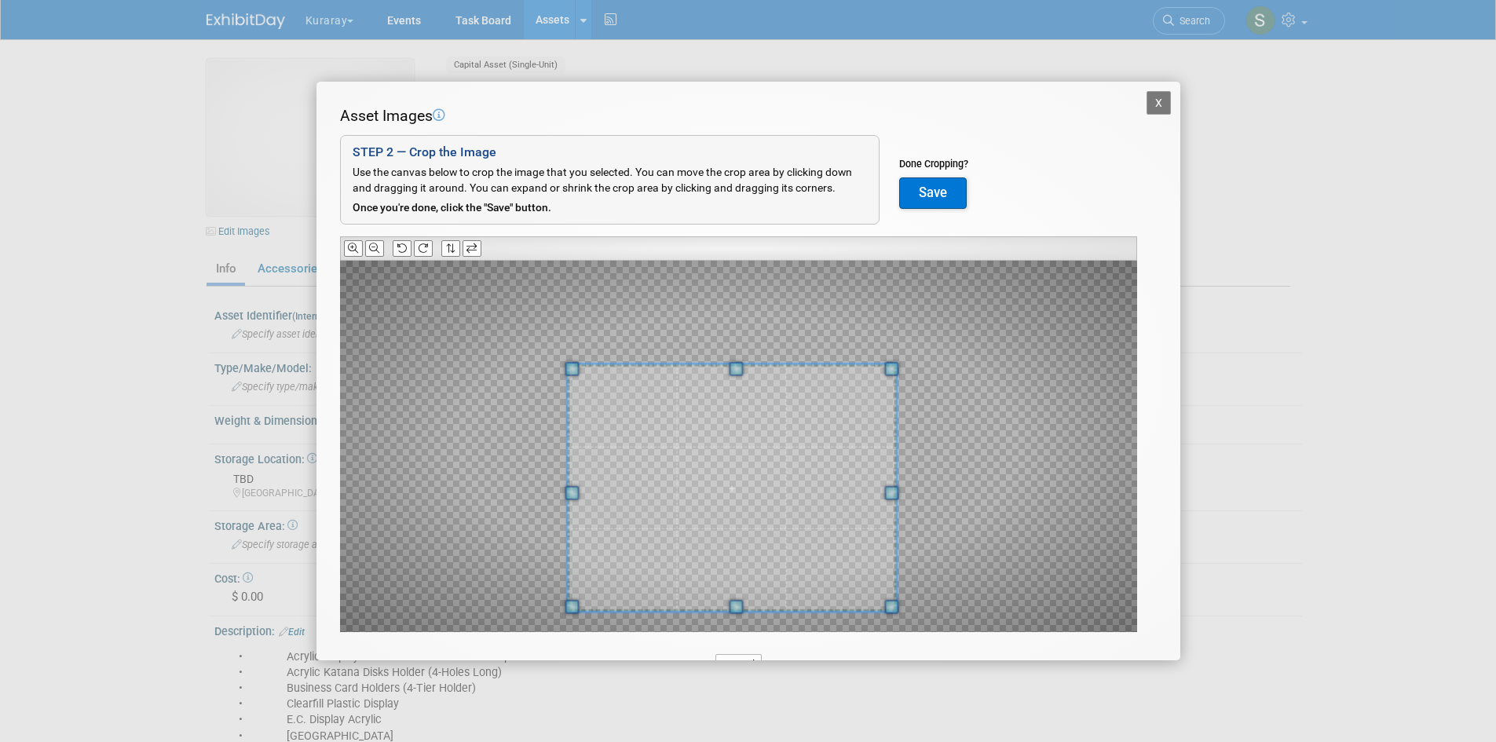
click at [736, 363] on span at bounding box center [736, 369] width 14 height 14
click at [912, 183] on button "Save" at bounding box center [933, 192] width 68 height 31
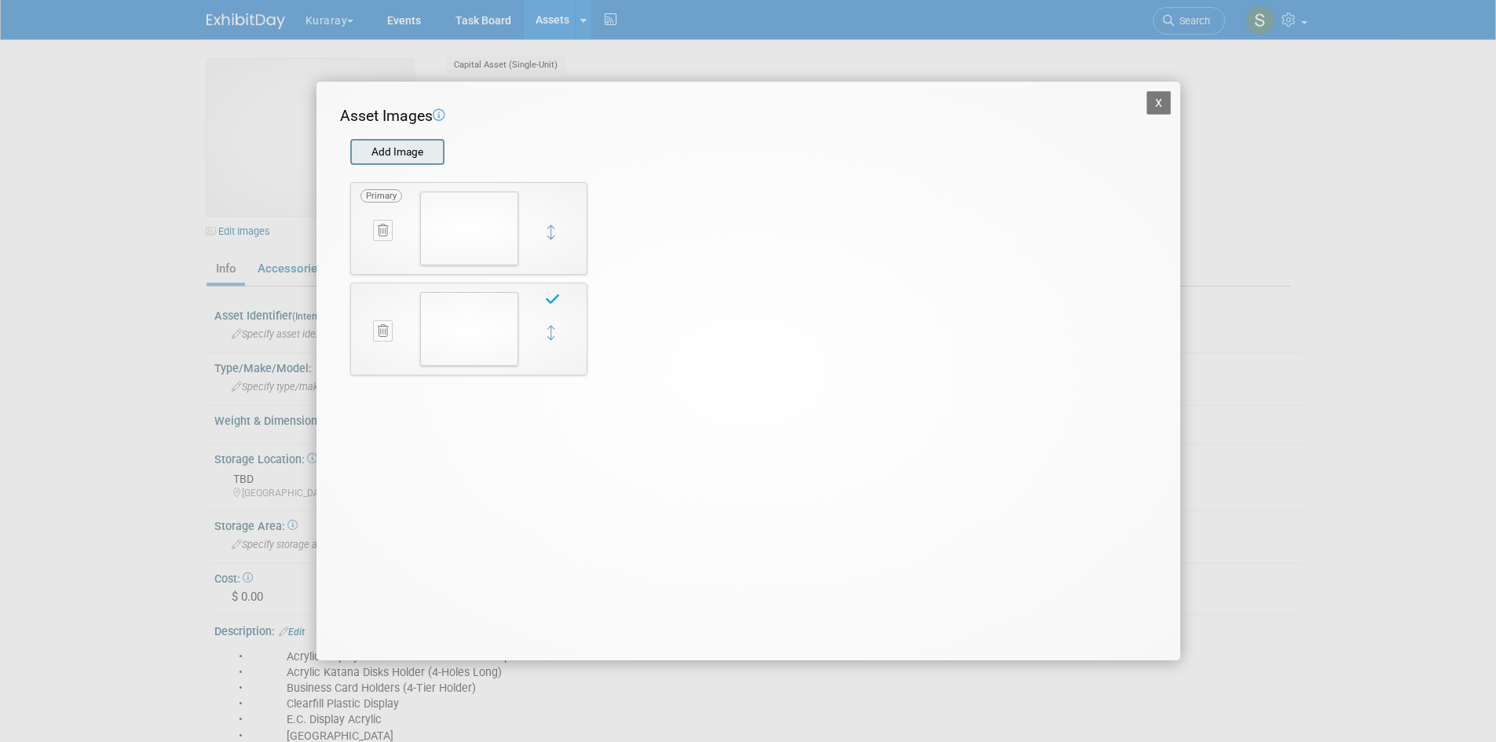
click at [390, 148] on input "file" at bounding box center [349, 153] width 187 height 24
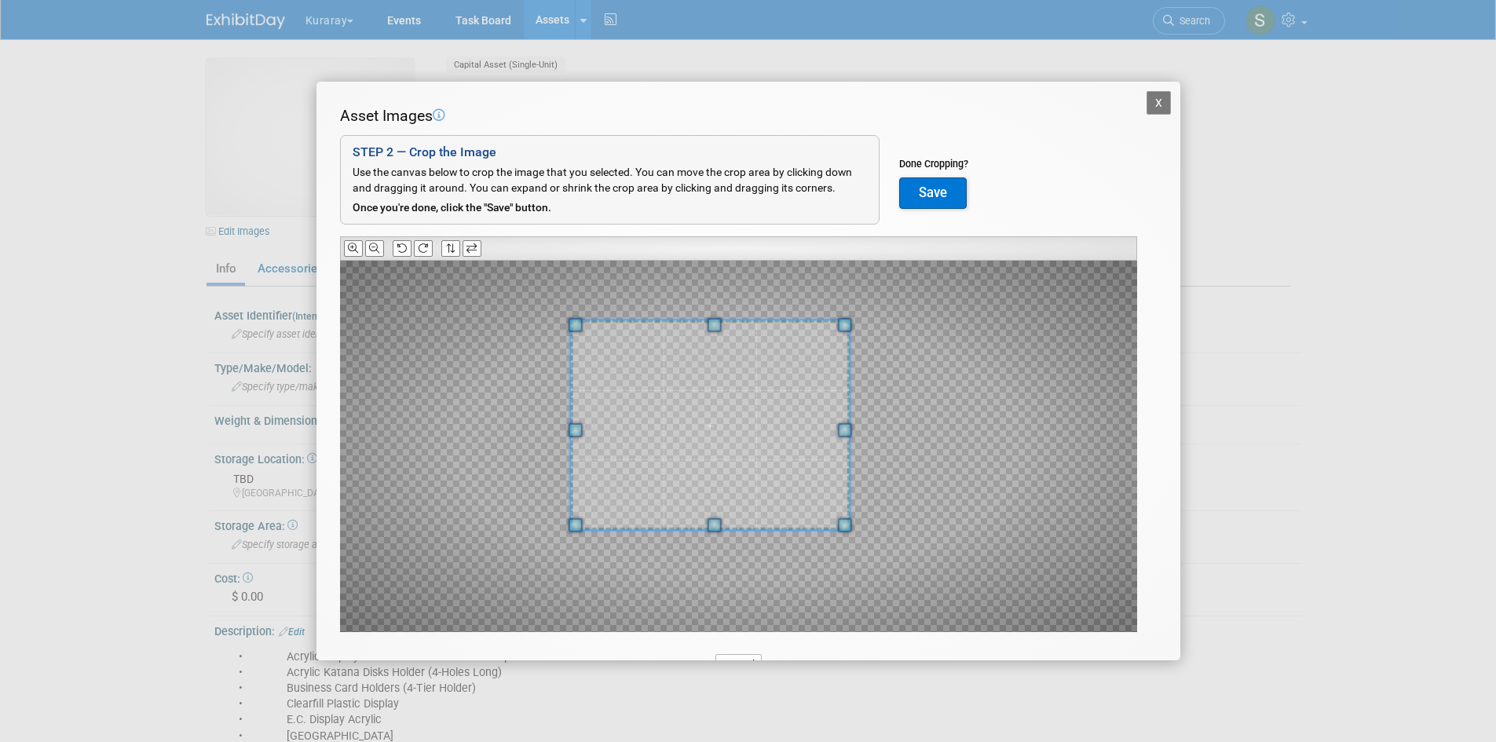
click at [612, 324] on div at bounding box center [710, 425] width 280 height 210
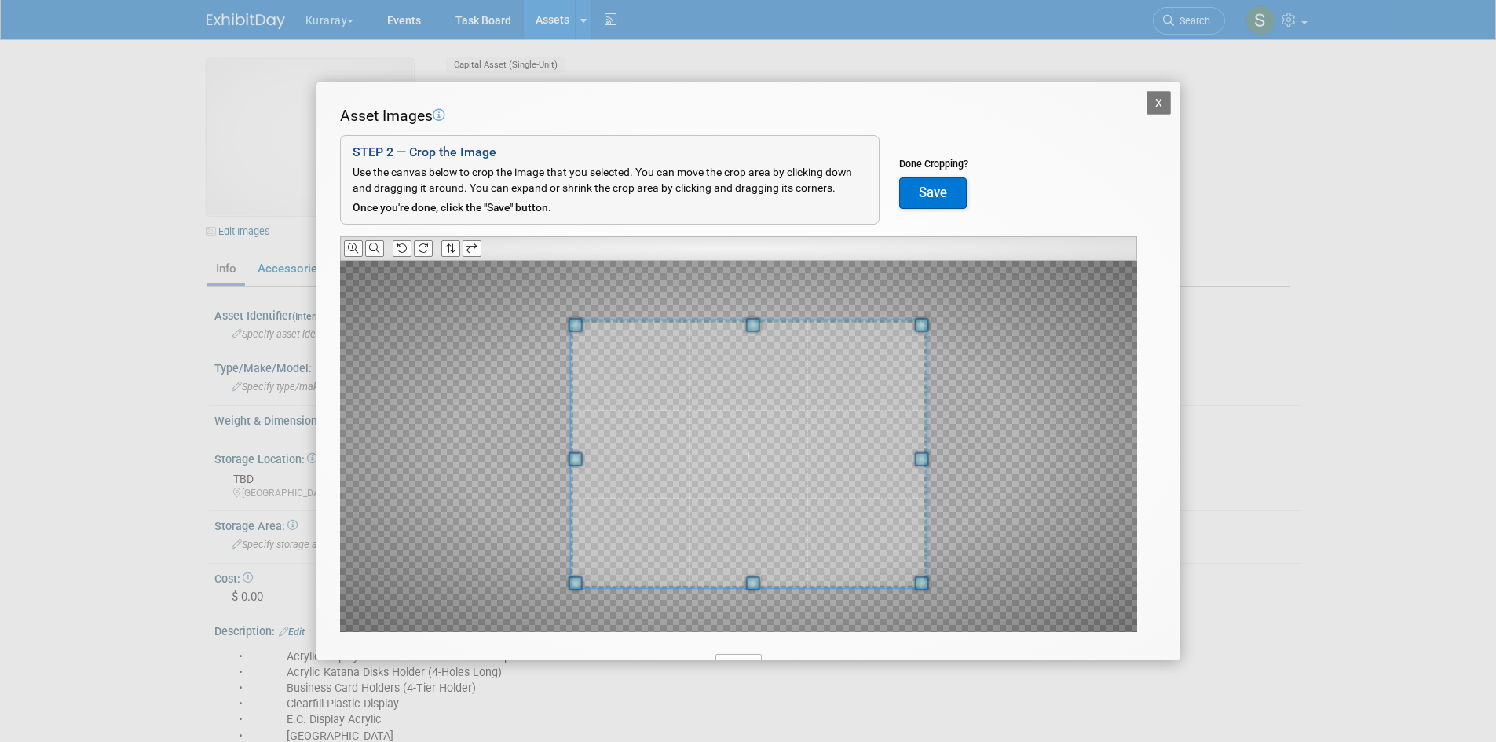
click at [926, 587] on span at bounding box center [922, 583] width 14 height 14
click at [774, 545] on span at bounding box center [739, 462] width 356 height 268
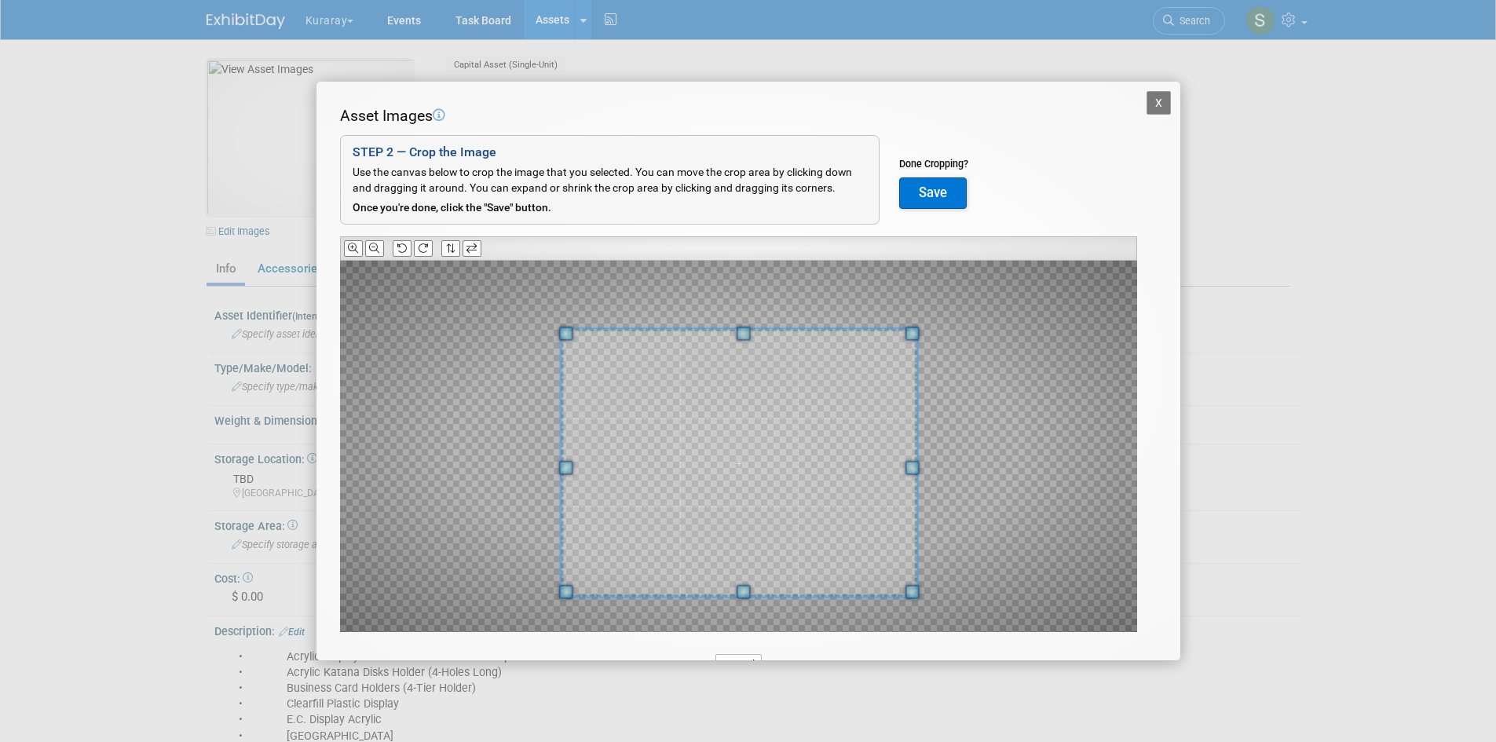
click at [953, 193] on button "Save" at bounding box center [933, 192] width 68 height 31
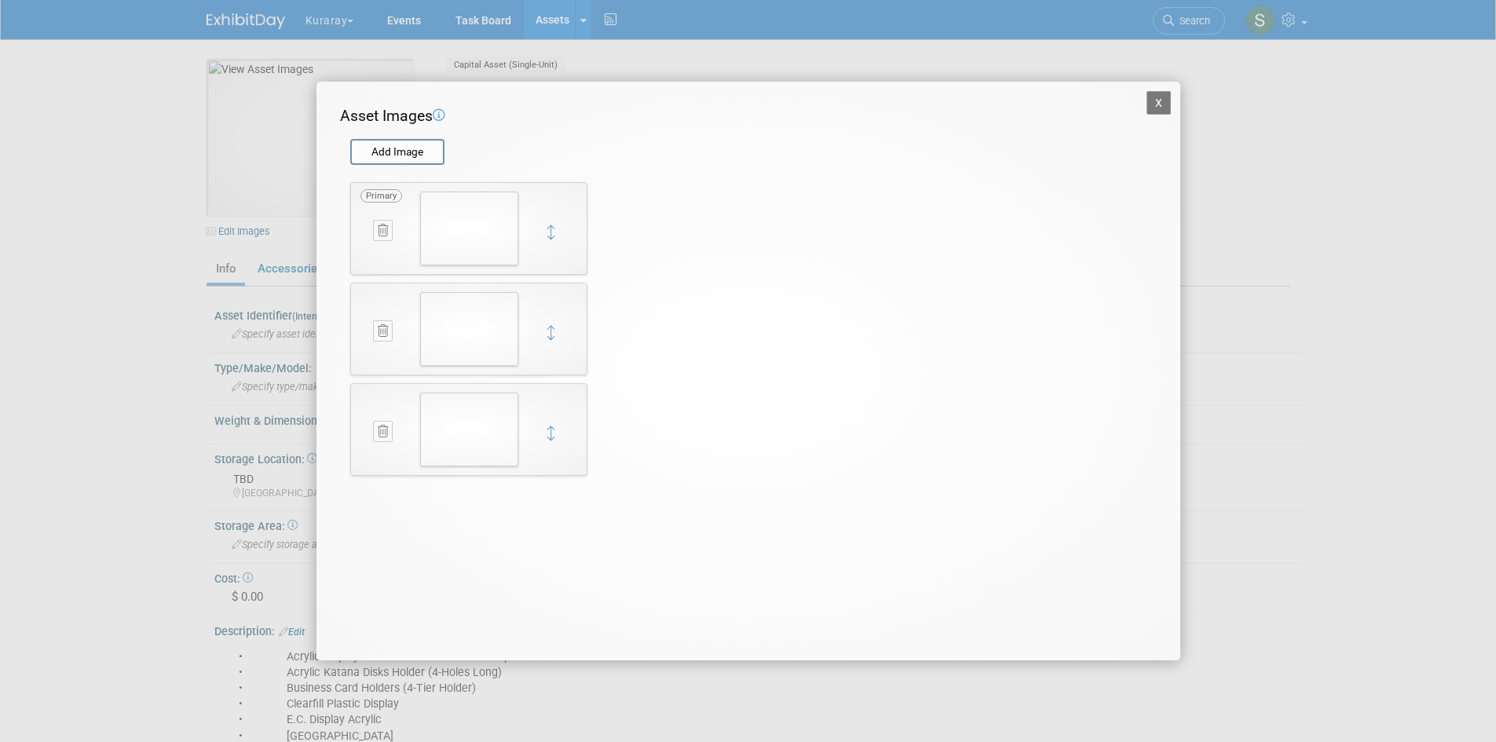
click at [1157, 100] on button "X" at bounding box center [1158, 103] width 25 height 24
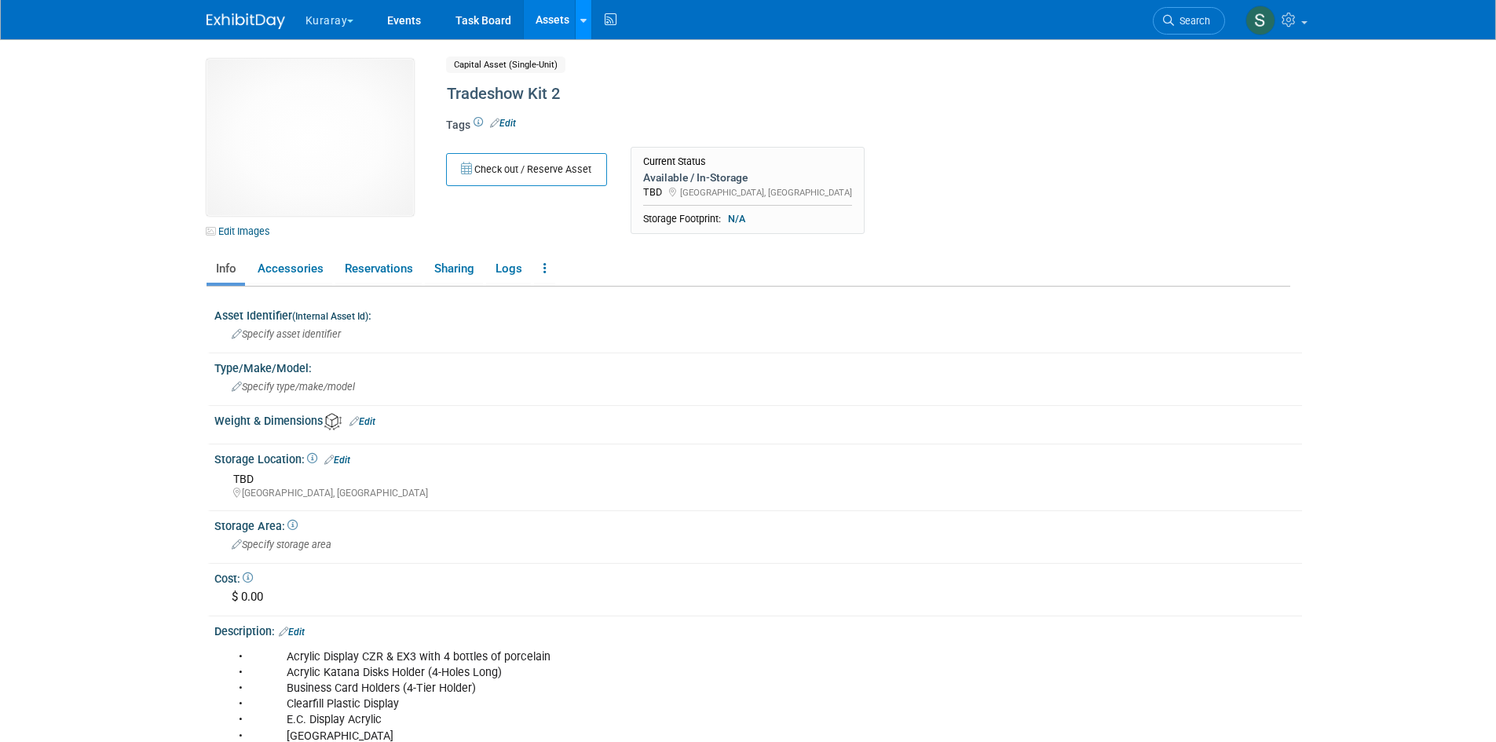
click at [582, 29] on link at bounding box center [583, 19] width 16 height 39
click at [667, 57] on link "New Asset" at bounding box center [645, 57] width 139 height 22
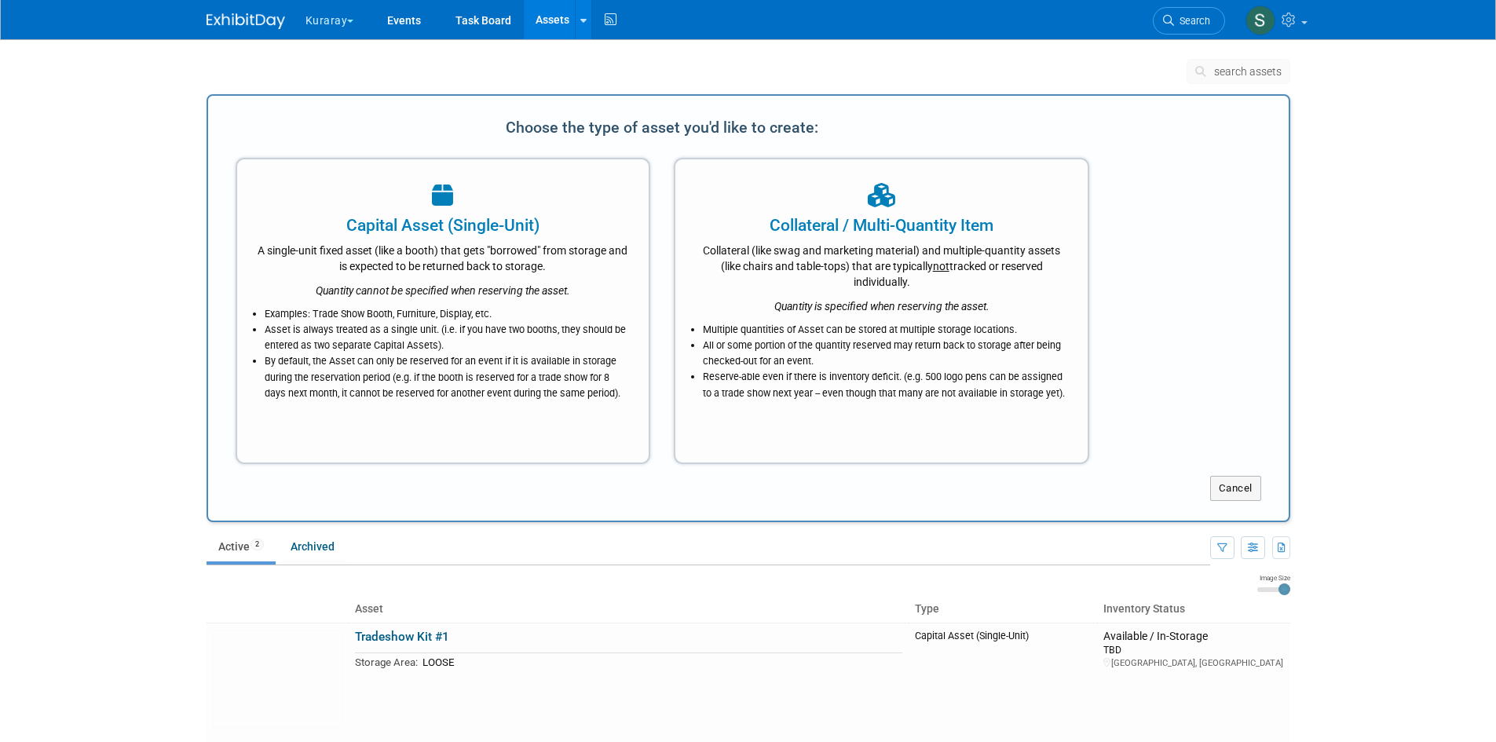
click at [459, 338] on li "Asset is always treated as a single unit. (i.e. if you have two booths, they sh…" at bounding box center [447, 337] width 365 height 31
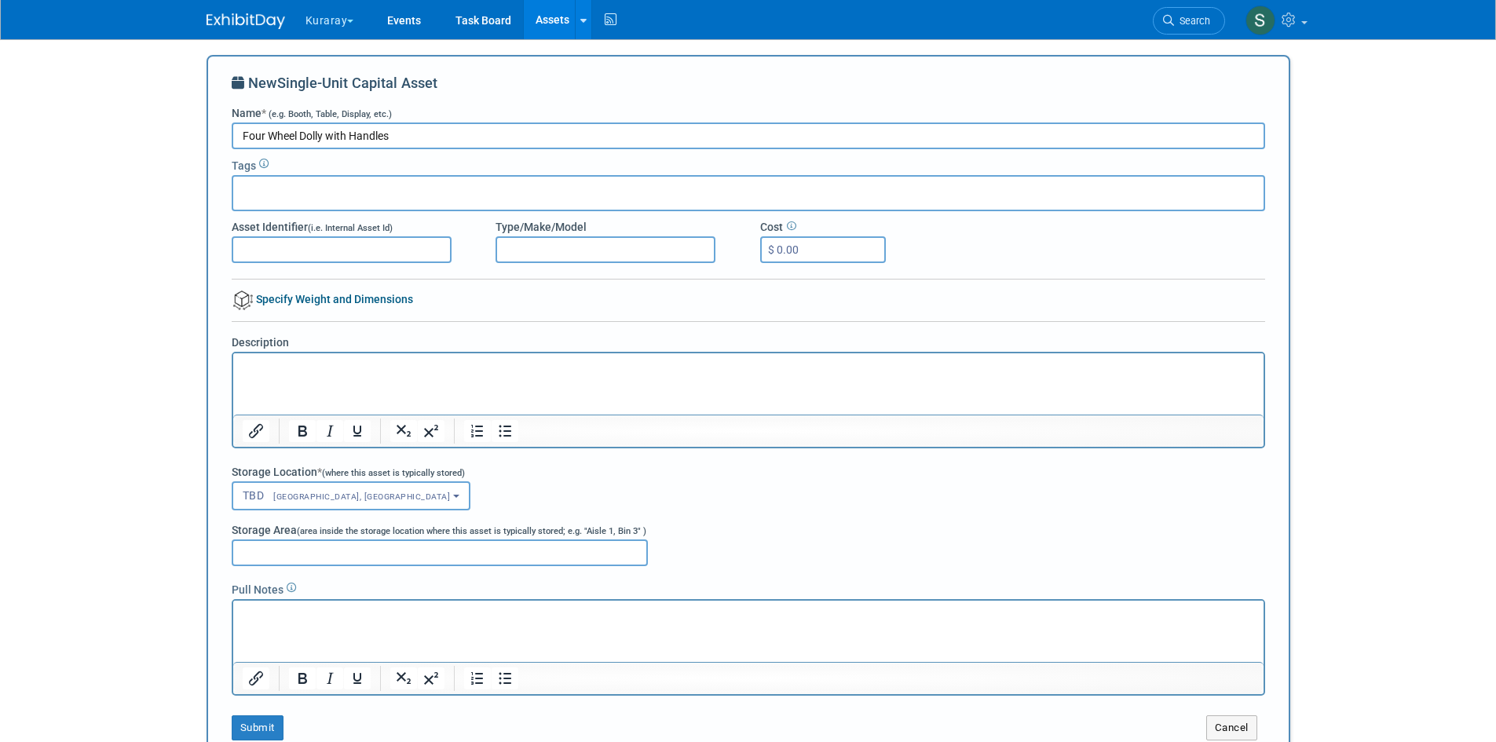
type input "Four Wheel Dolly with Handles"
click at [303, 375] on html at bounding box center [747, 364] width 1030 height 22
drag, startPoint x: 472, startPoint y: 364, endPoint x: 231, endPoint y: 360, distance: 241.1
click at [232, 360] on html "Blue and Gray 4 wheel dolly with handles" at bounding box center [747, 364] width 1030 height 22
copy p "Blue and Gray 4 wheel dolly with handles"
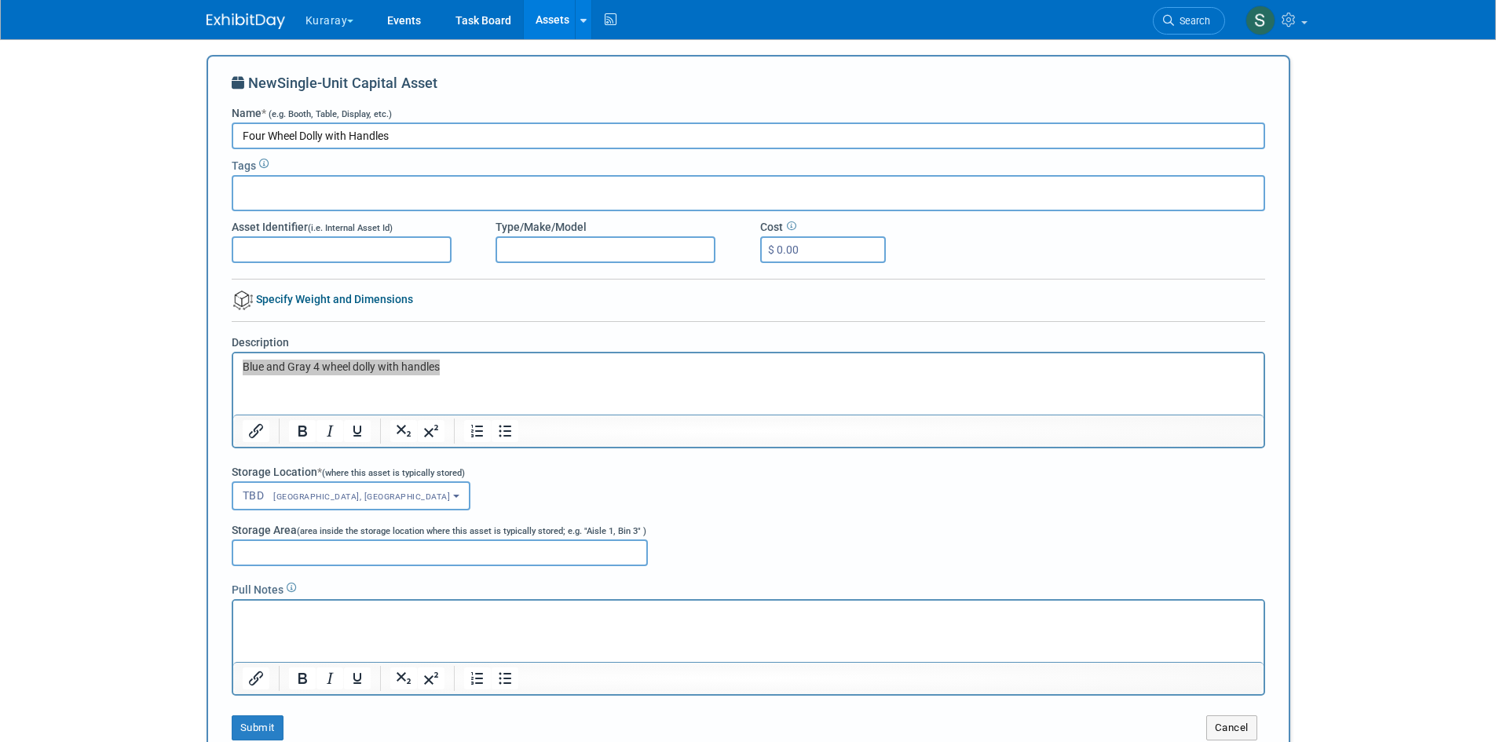
click at [298, 623] on html at bounding box center [747, 612] width 1030 height 22
drag, startPoint x: 298, startPoint y: 632, endPoint x: 261, endPoint y: 609, distance: 43.4
click at [440, 375] on html "Blue and Gray 4 wheel dolly with handles" at bounding box center [747, 364] width 1030 height 22
click at [264, 730] on button "Submit" at bounding box center [258, 727] width 52 height 25
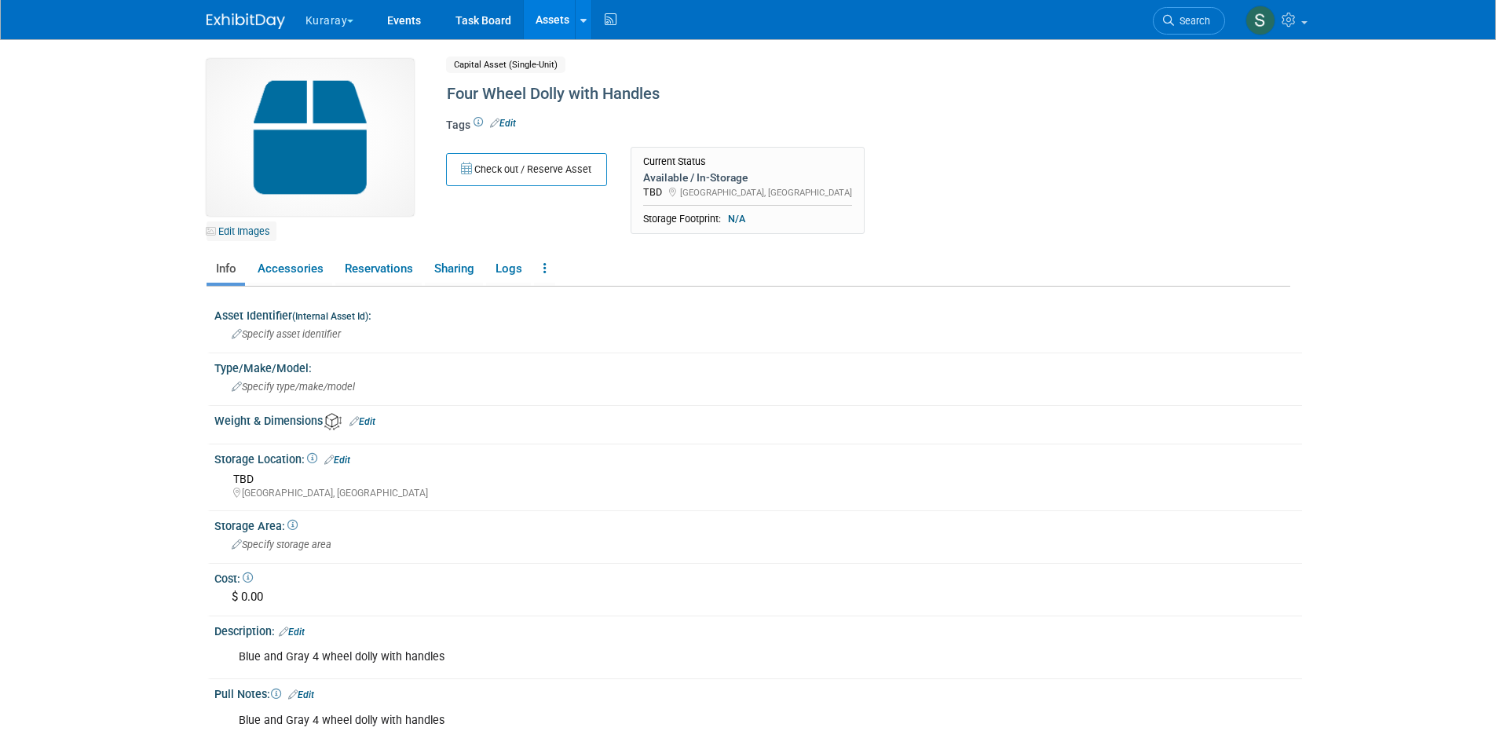
click at [232, 233] on link "Edit Images" at bounding box center [241, 231] width 70 height 20
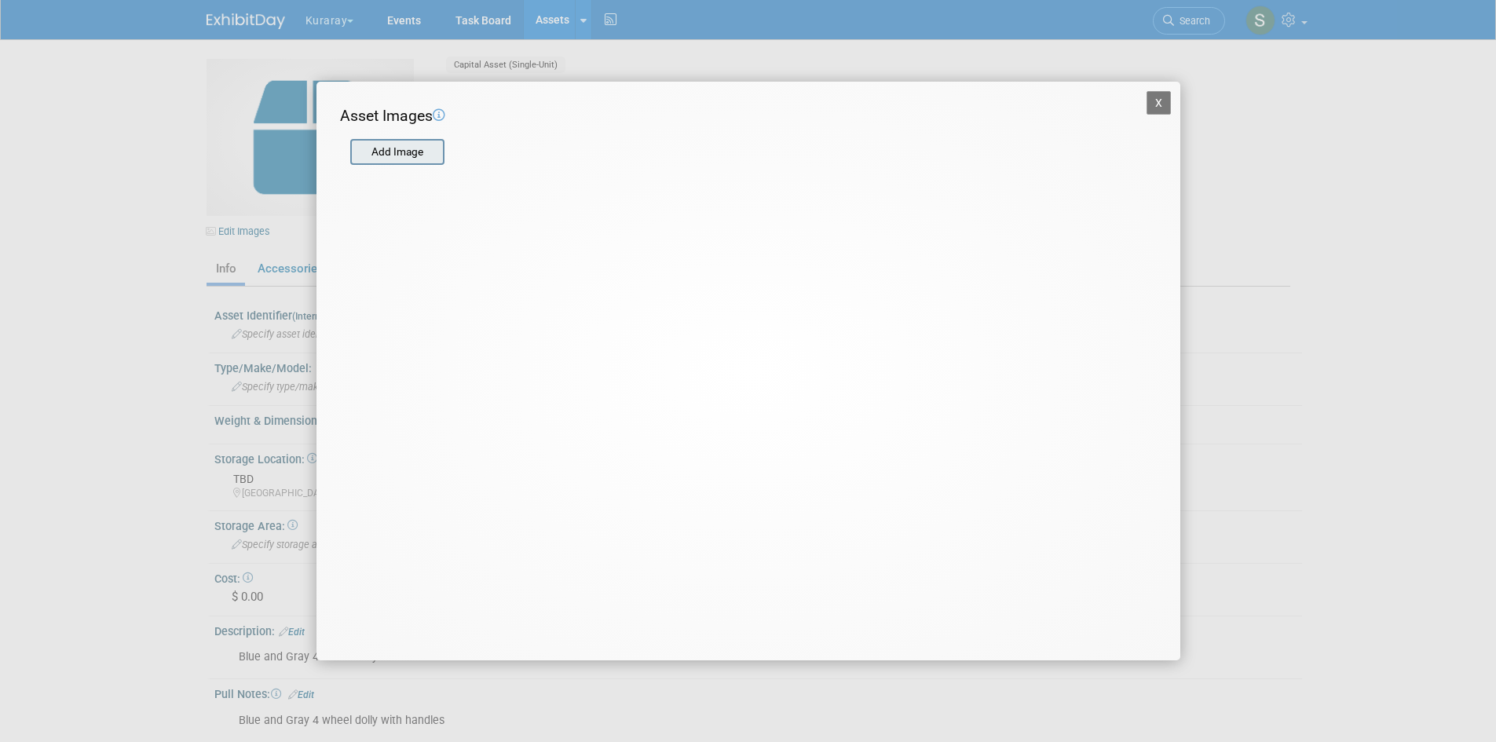
click at [384, 159] on input "file" at bounding box center [349, 153] width 187 height 24
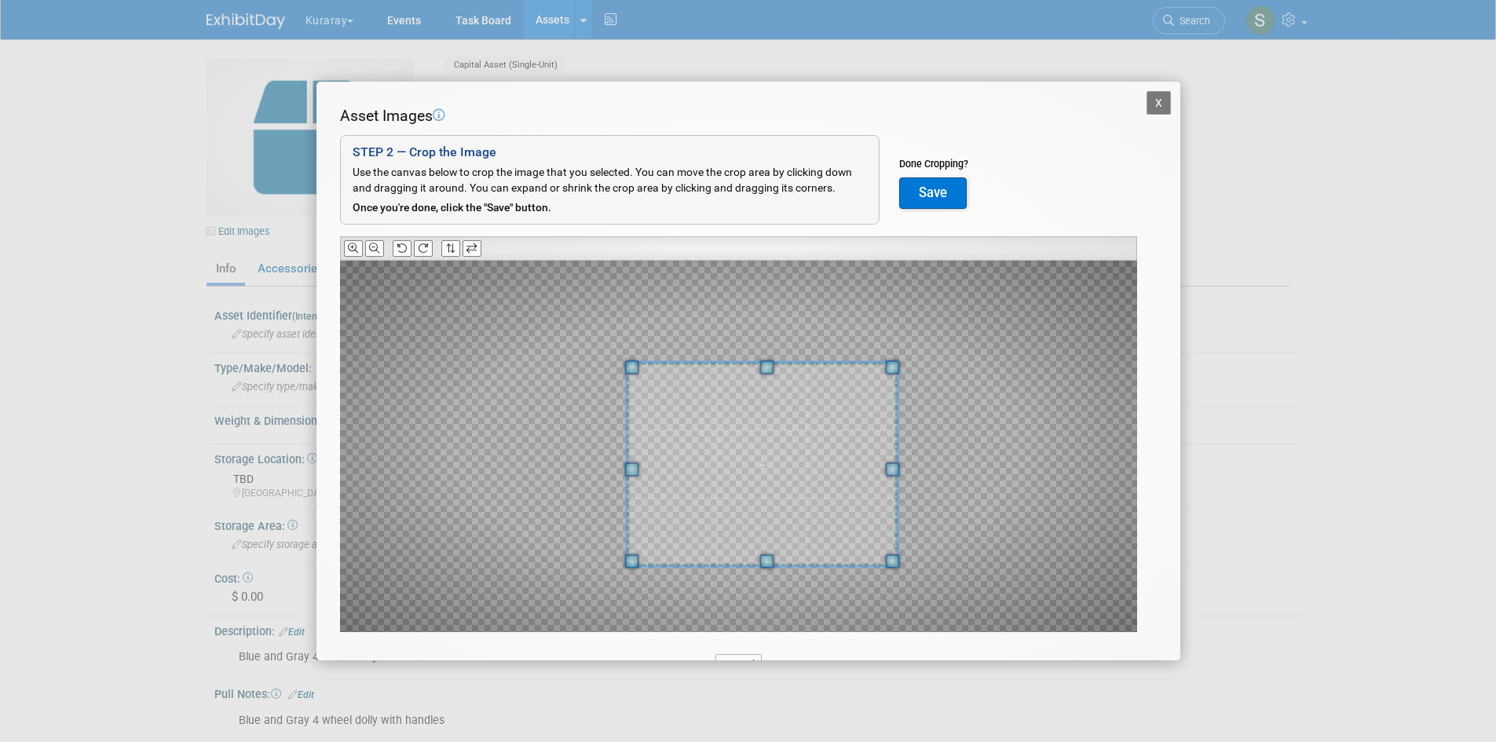
click at [892, 590] on div at bounding box center [738, 446] width 797 height 371
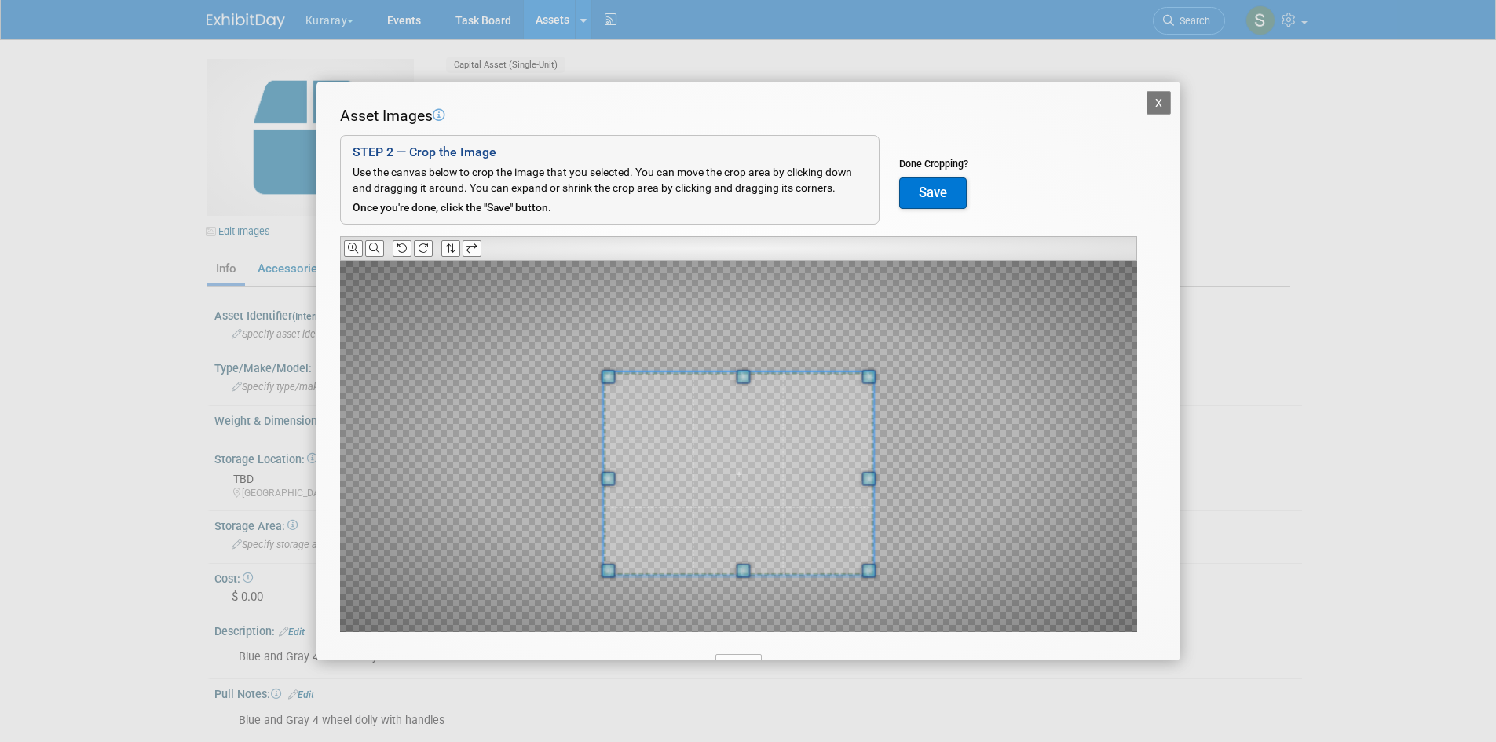
click at [825, 519] on span at bounding box center [738, 473] width 271 height 203
click at [945, 189] on button "Save" at bounding box center [933, 192] width 68 height 31
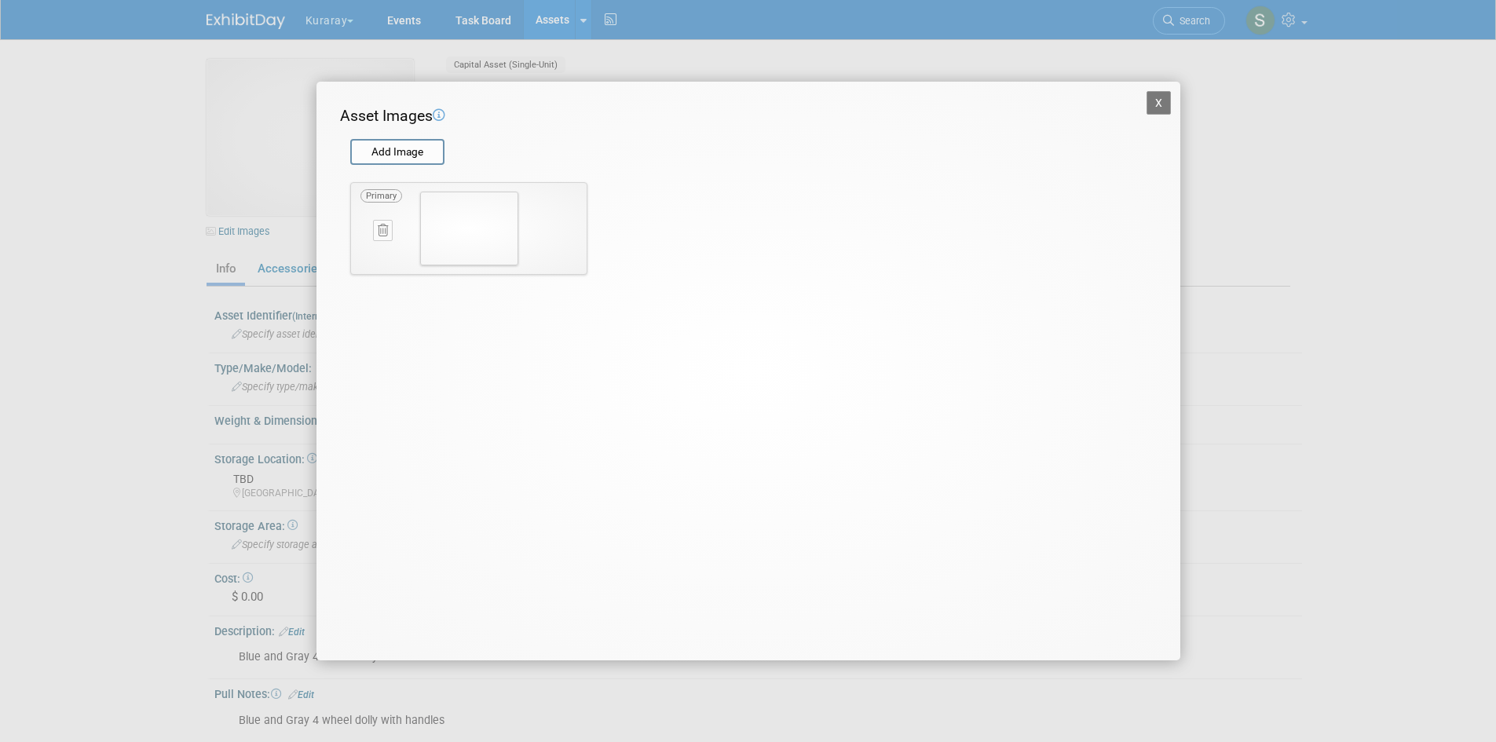
click at [1156, 104] on button "X" at bounding box center [1158, 103] width 25 height 24
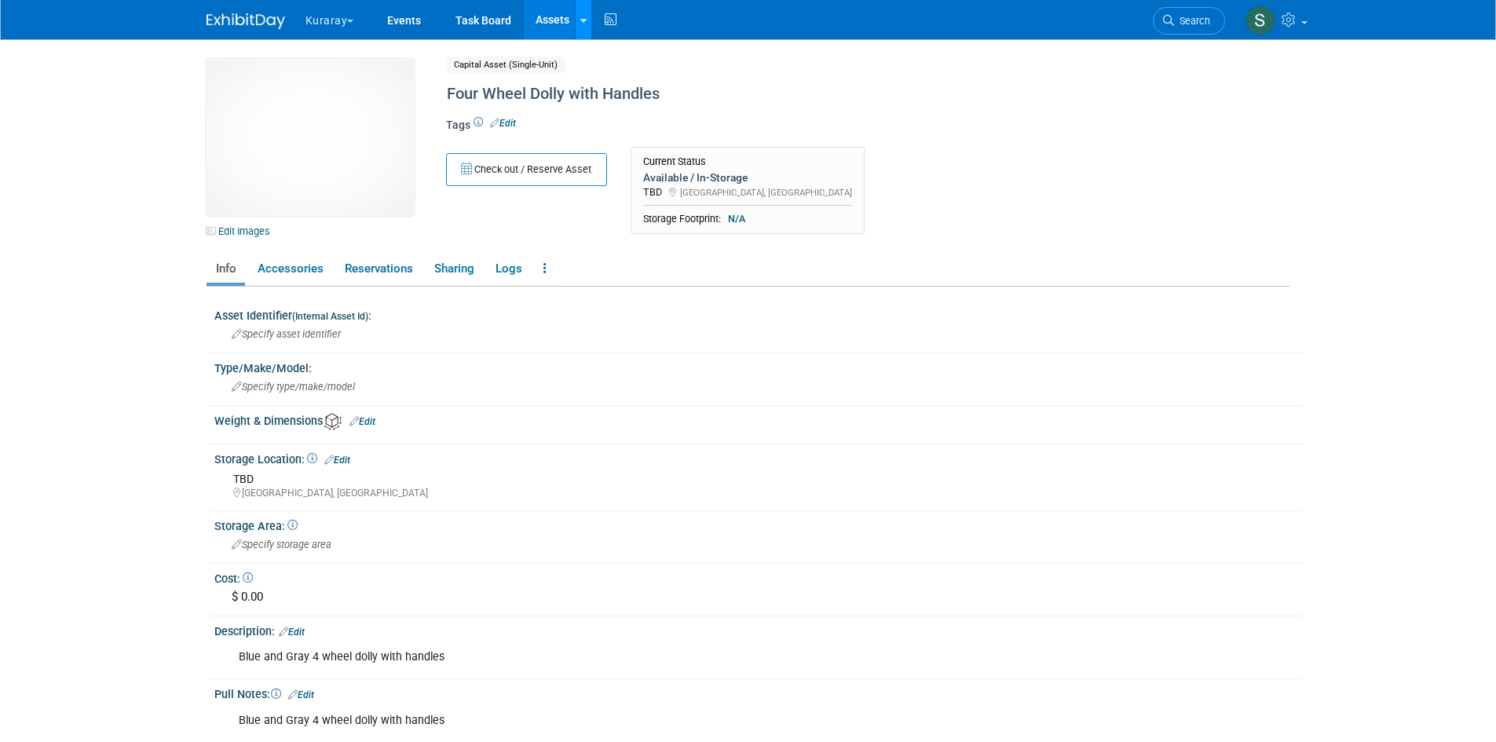
click at [582, 29] on link at bounding box center [583, 19] width 16 height 39
click at [882, 105] on div "Four Wheel Dolly with Handles" at bounding box center [800, 94] width 719 height 28
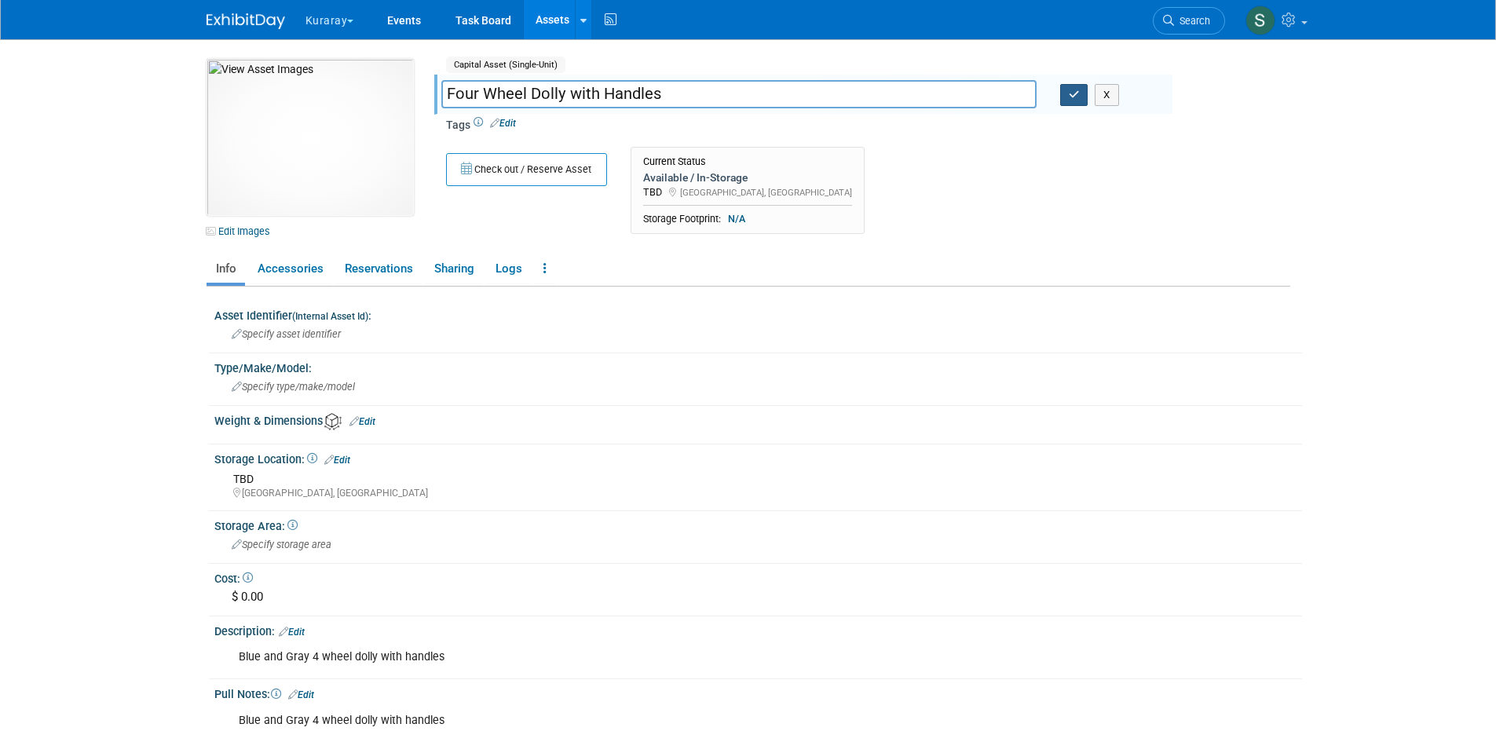
click at [1076, 96] on icon "button" at bounding box center [1074, 95] width 11 height 10
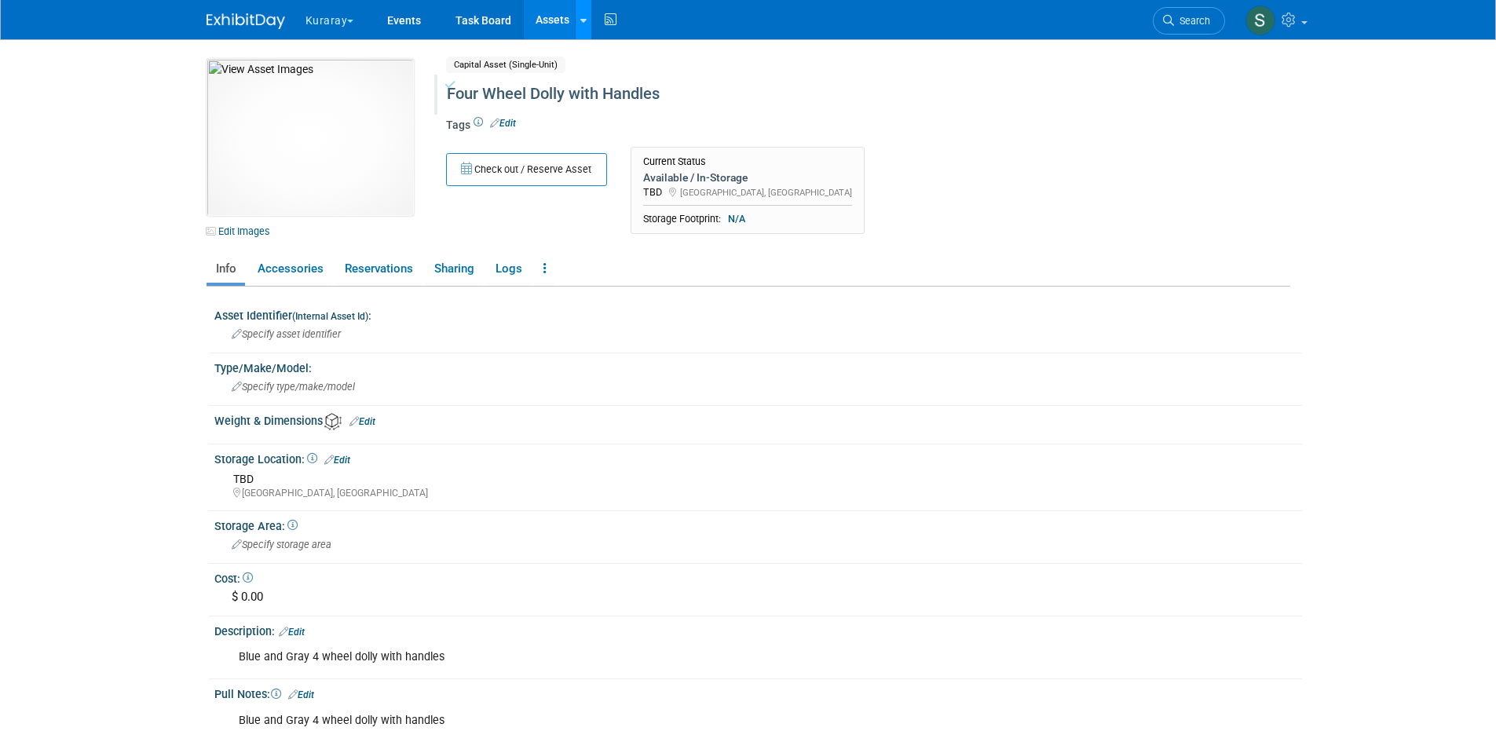
click at [586, 33] on link at bounding box center [583, 19] width 16 height 39
click at [603, 57] on link "New Asset" at bounding box center [645, 57] width 139 height 22
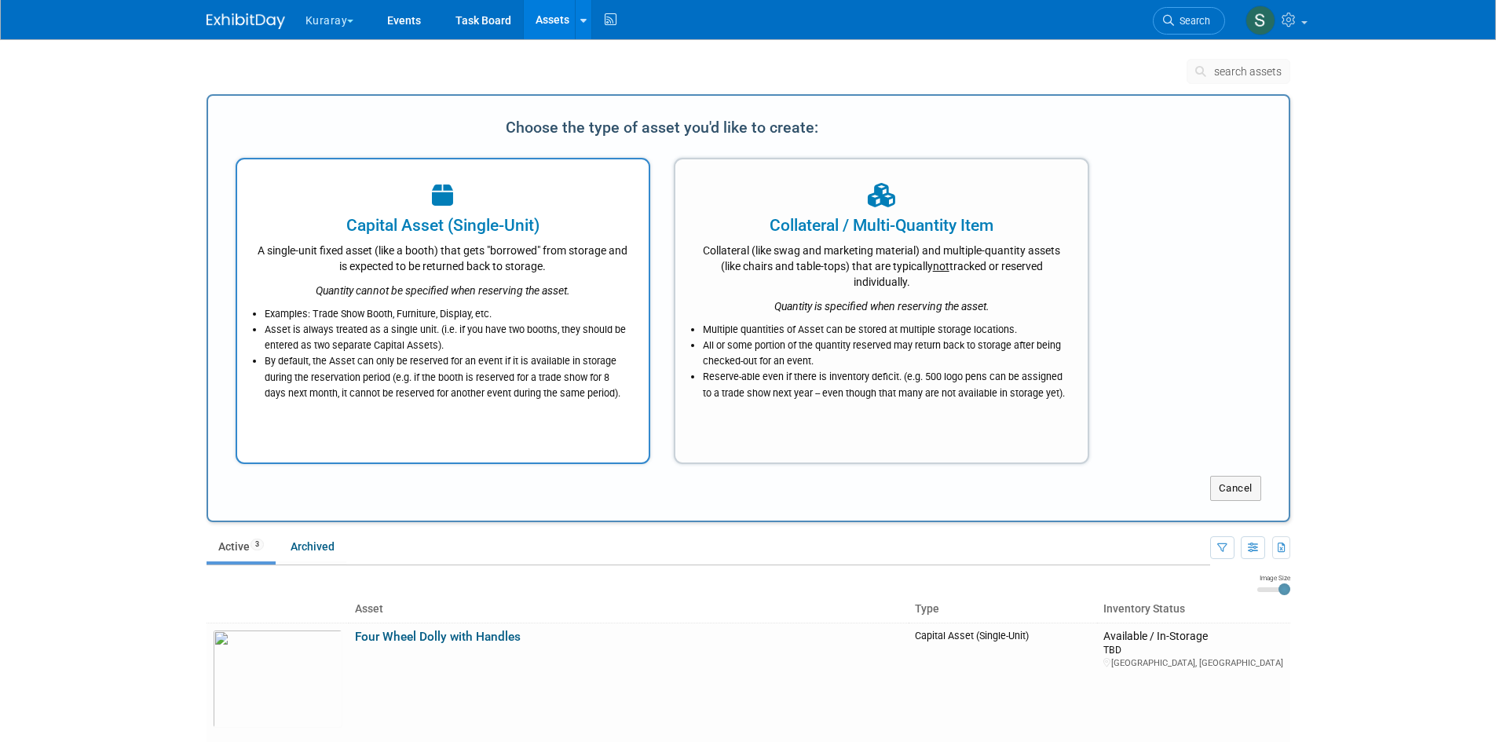
click at [519, 324] on li "Asset is always treated as a single unit. (i.e. if you have two booths, they sh…" at bounding box center [447, 337] width 365 height 31
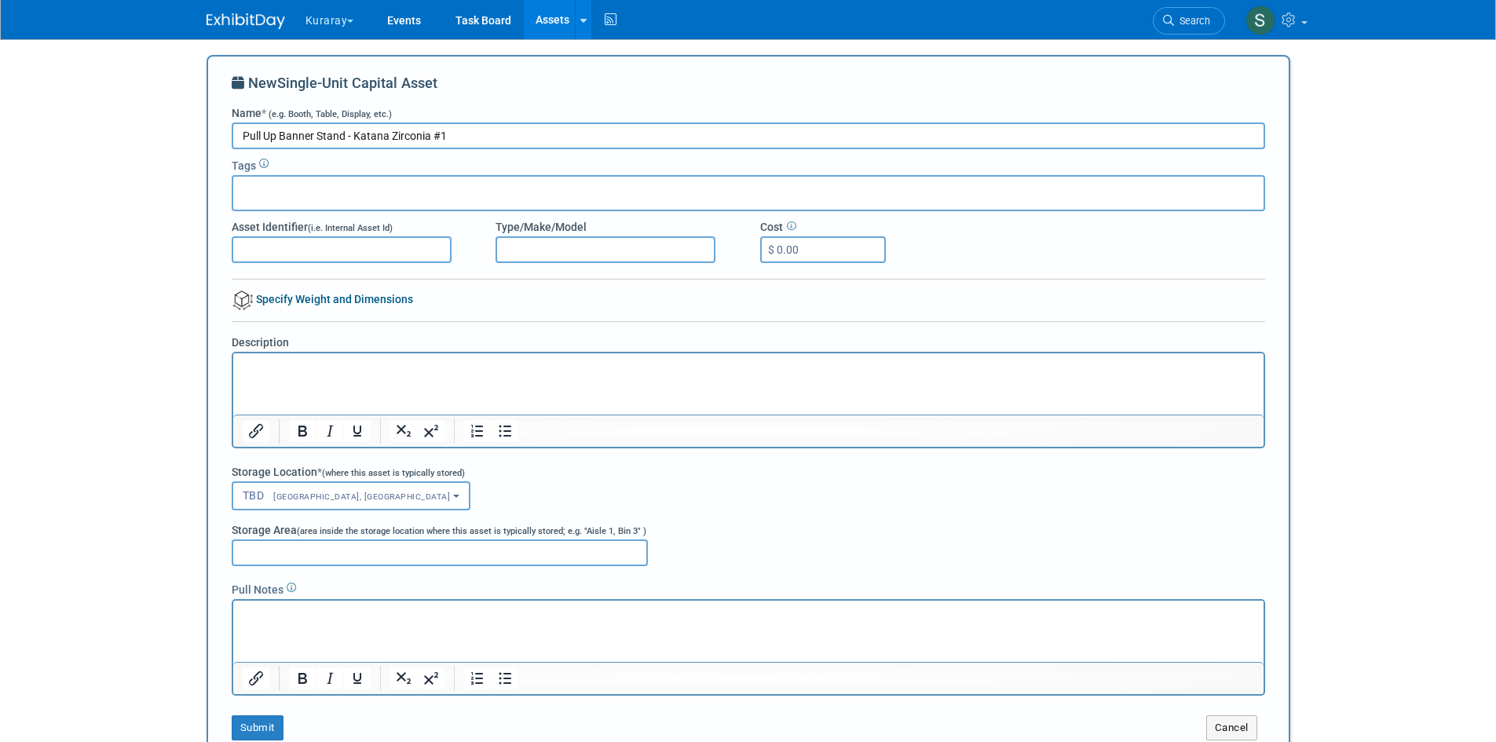
drag, startPoint x: 466, startPoint y: 132, endPoint x: 165, endPoint y: 130, distance: 301.5
click at [165, 130] on body "Kuraray Explore: My Workspaces 30 Go to Workspace: Accutron Axiodent BaseVac Bi…" at bounding box center [748, 371] width 1496 height 742
type input "Pull Up Banner Stand - Katana Zirconia #1"
click at [280, 375] on html at bounding box center [747, 364] width 1030 height 22
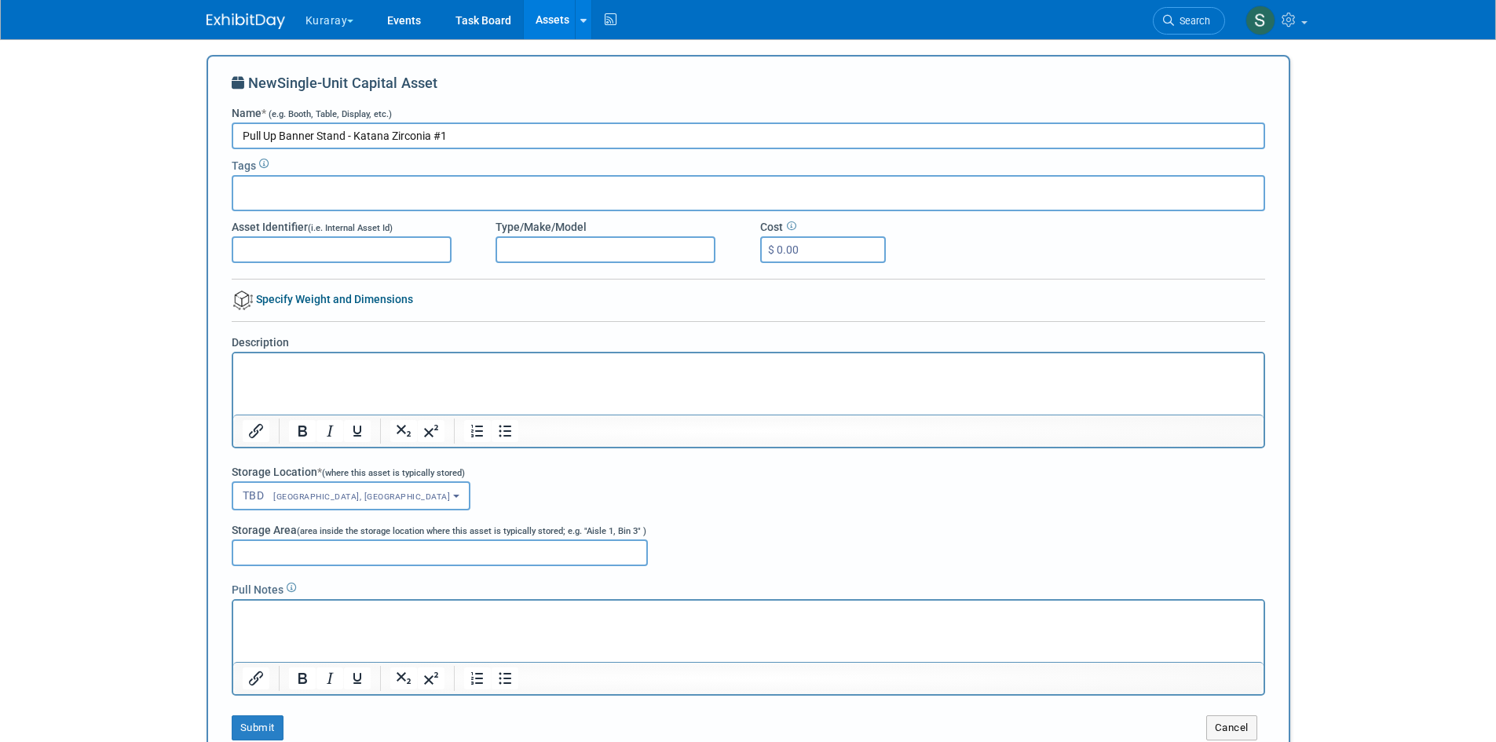
drag, startPoint x: 280, startPoint y: 383, endPoint x: 247, endPoint y: 374, distance: 34.3
paste body "Rich Text Area. Press ALT-0 for help."
click at [263, 730] on button "Submit" at bounding box center [258, 727] width 52 height 25
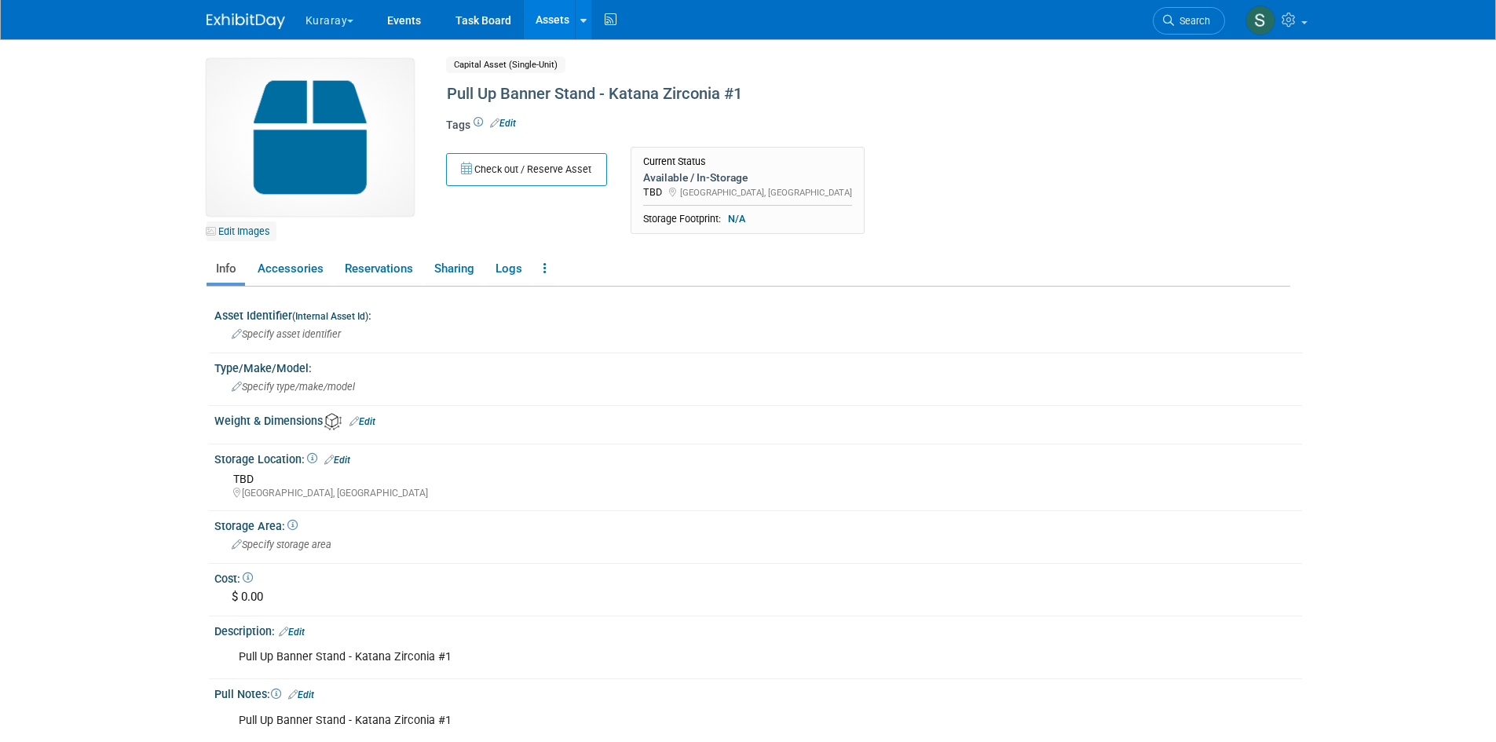
click at [245, 234] on link "Edit Images" at bounding box center [241, 231] width 70 height 20
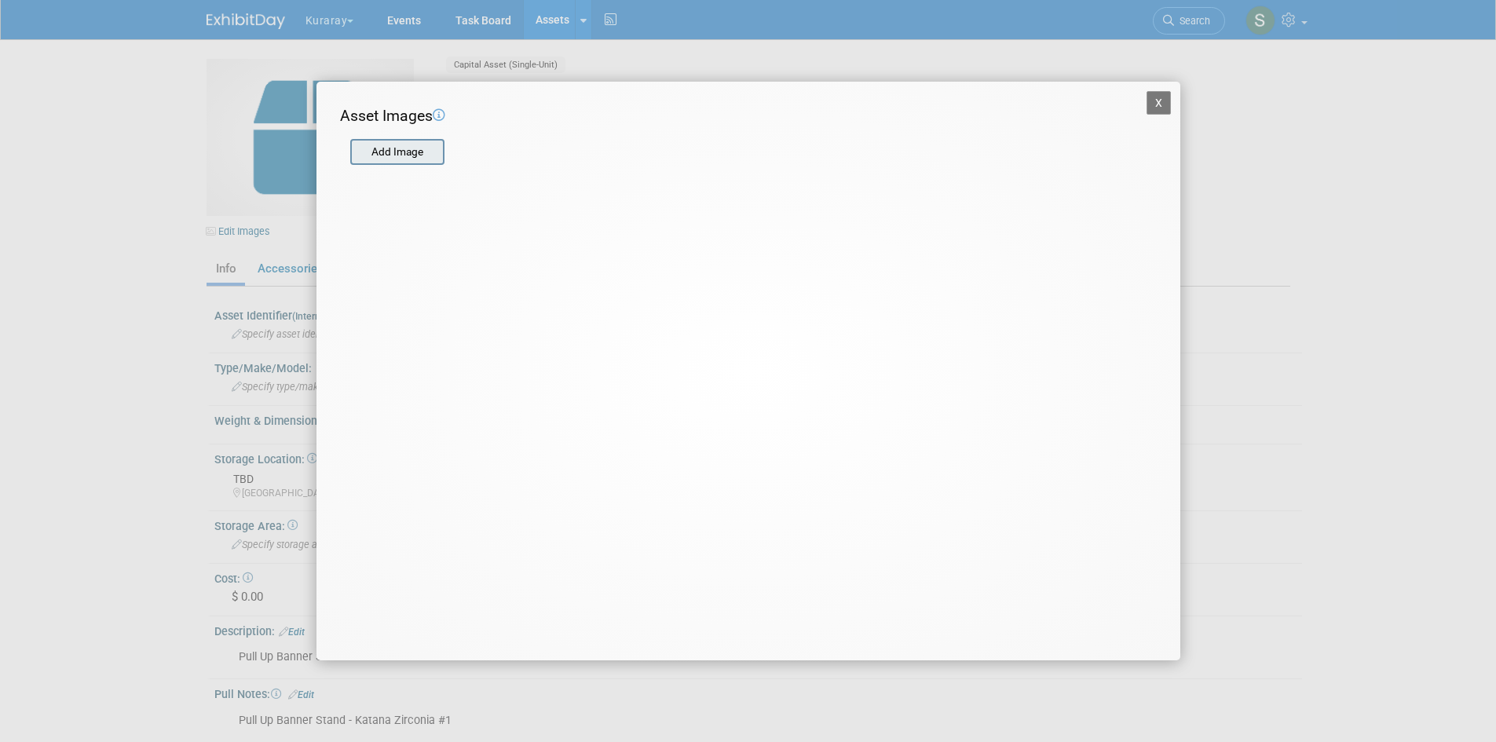
click at [400, 153] on input "file" at bounding box center [349, 153] width 187 height 24
type input "C:\fakepath\Expense Report Form - Sami LMT East.xlsx"
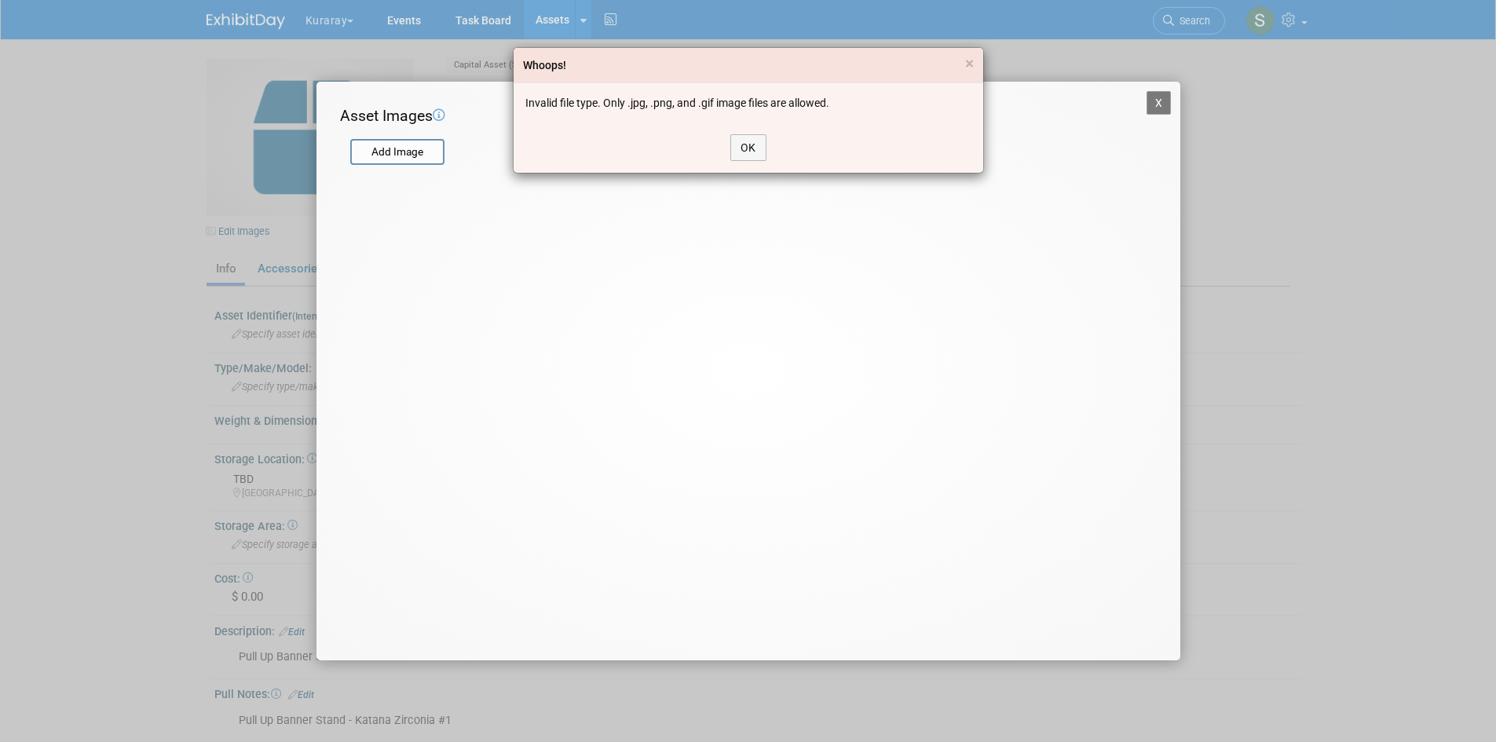
click at [976, 60] on div "Whoops! ×" at bounding box center [748, 65] width 470 height 35
click at [967, 64] on span "×" at bounding box center [969, 63] width 9 height 19
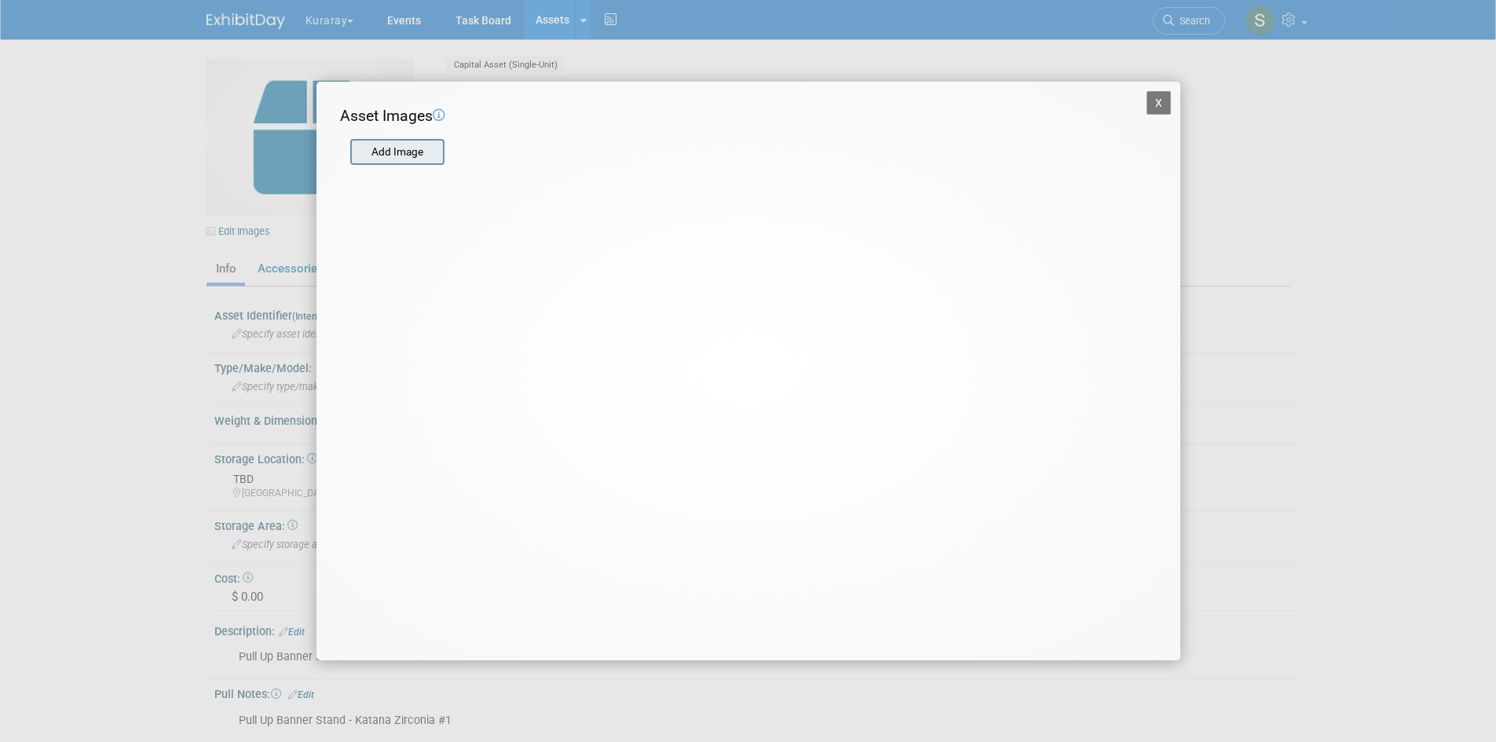
click at [382, 149] on input "file" at bounding box center [349, 153] width 187 height 24
click at [1156, 105] on button "X" at bounding box center [1158, 103] width 25 height 24
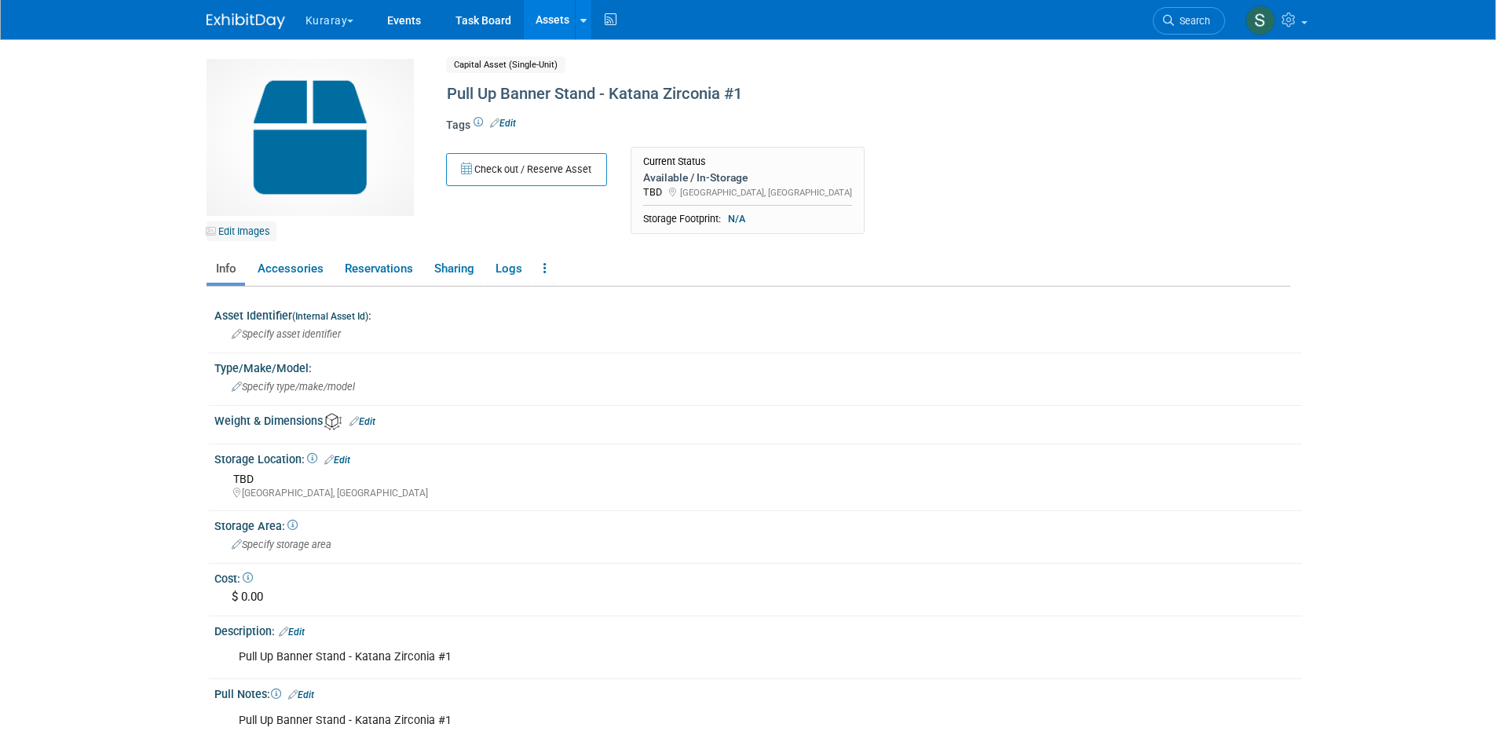
click at [234, 231] on link "Edit Images" at bounding box center [241, 231] width 70 height 20
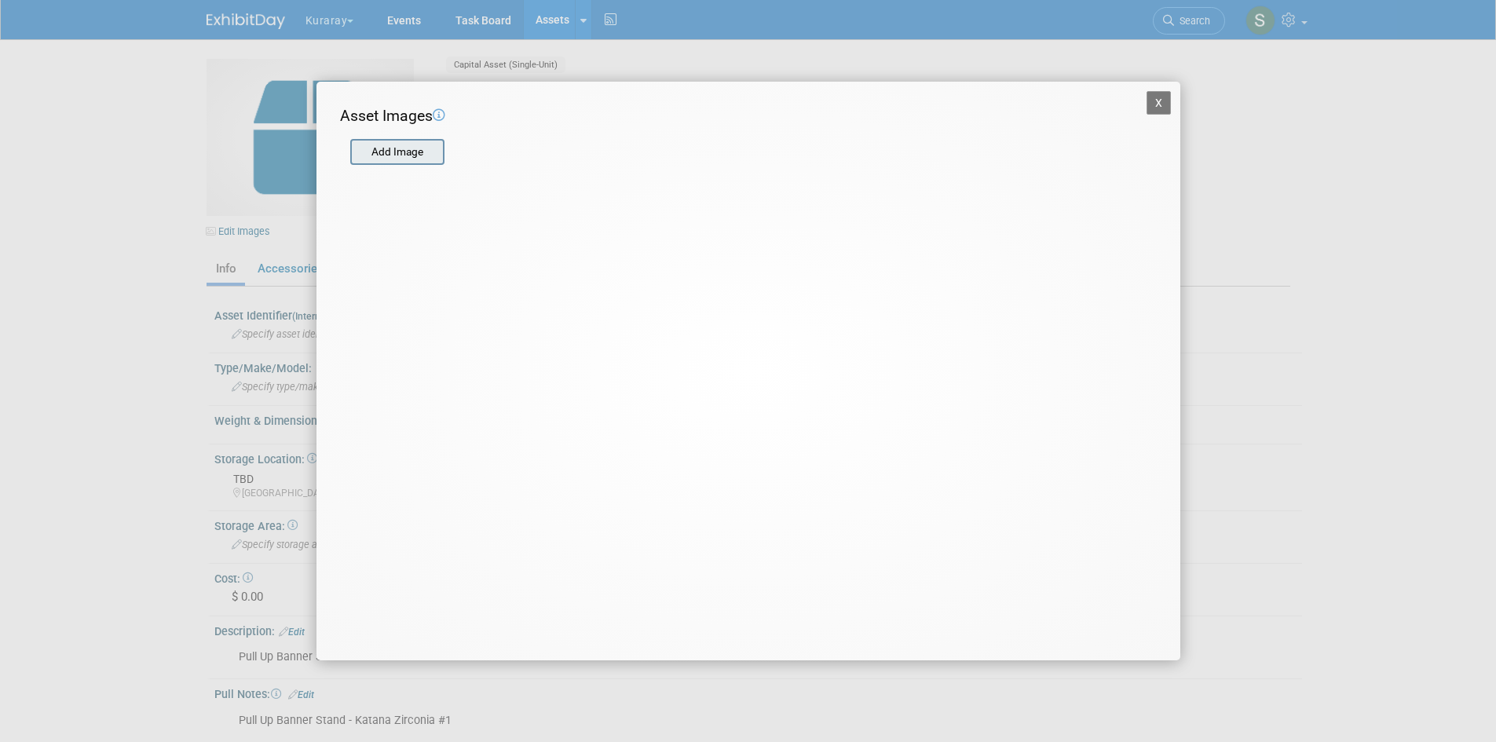
click at [434, 149] on input "file" at bounding box center [349, 153] width 187 height 24
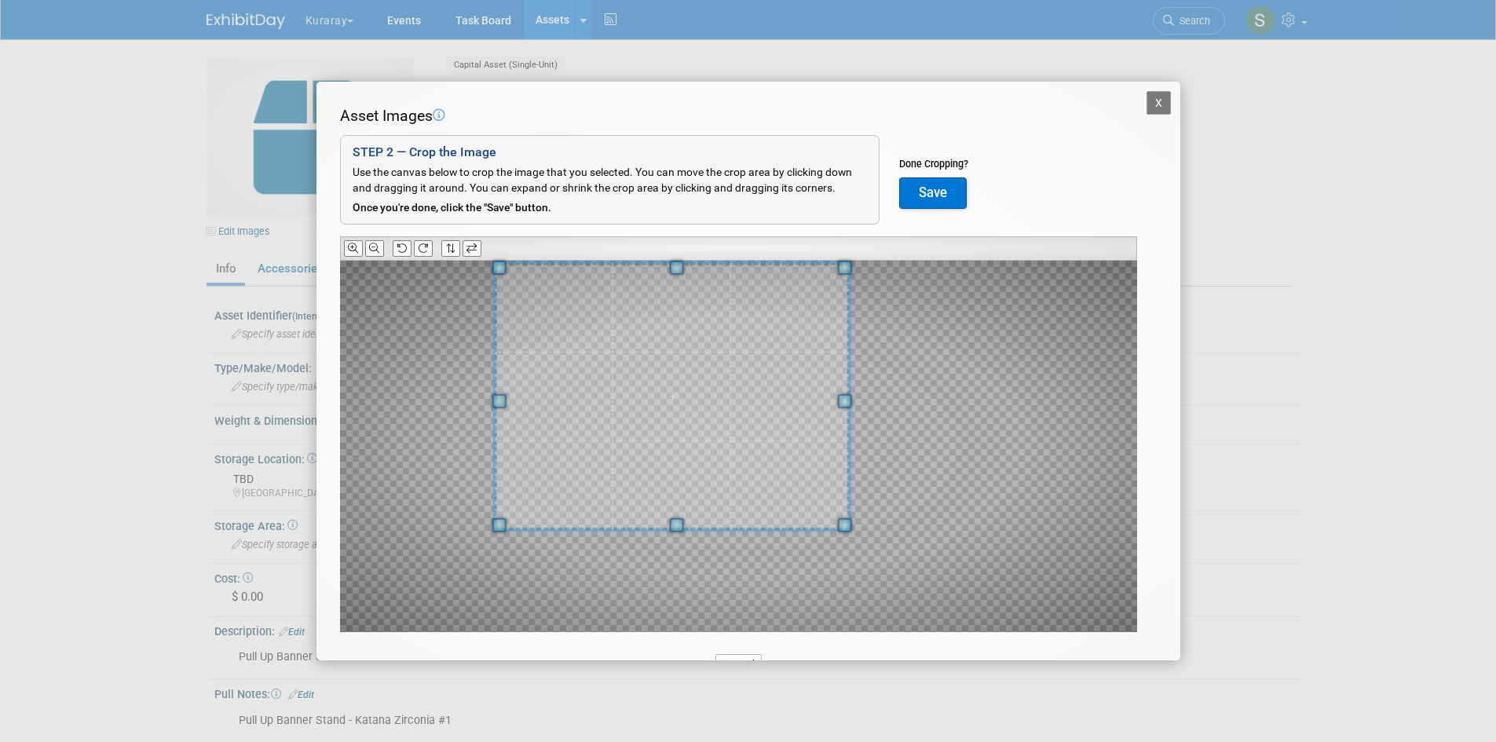
click at [637, 271] on div at bounding box center [672, 396] width 356 height 267
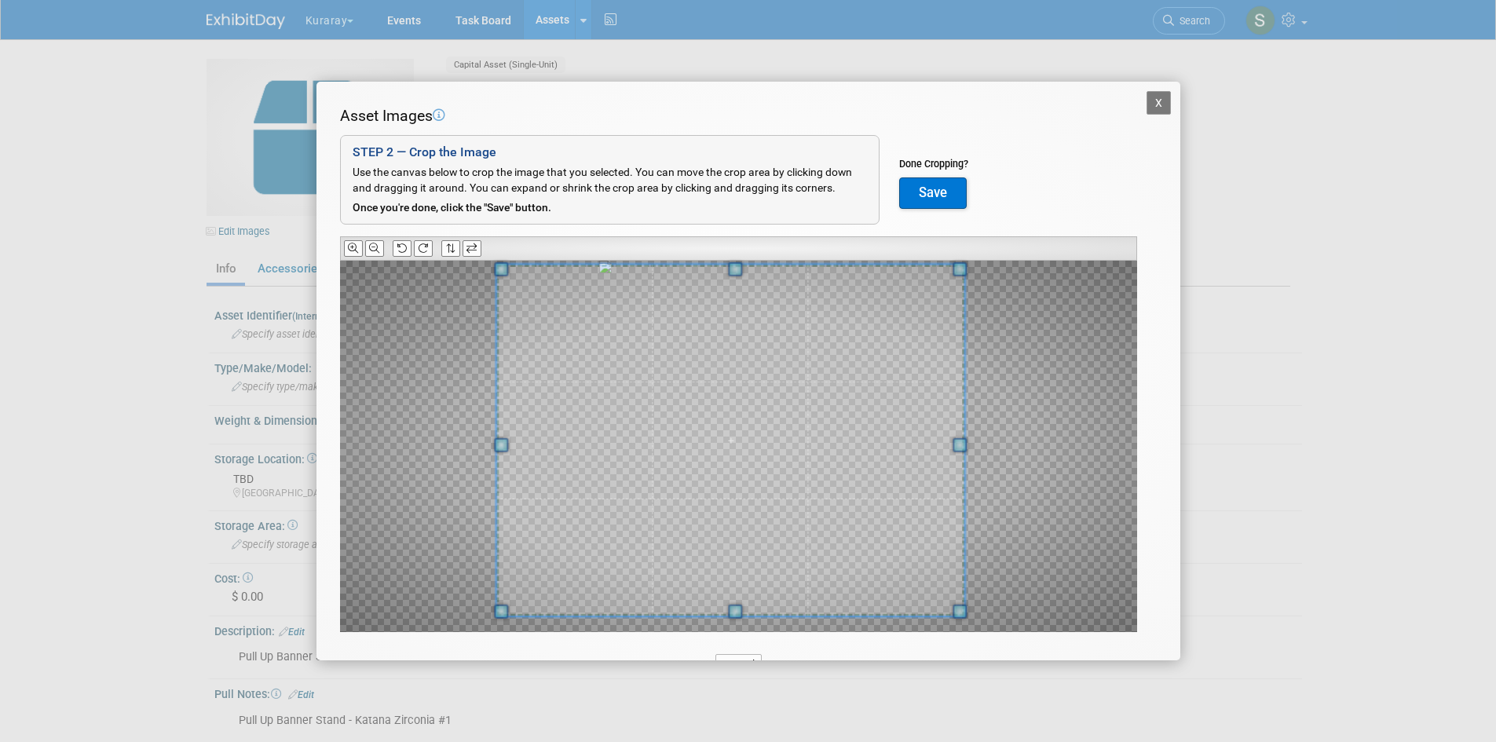
click at [959, 657] on div "Asset Images Add Image STEP 2 — Crop the Image Use the canvas below to crop the…" at bounding box center [748, 393] width 817 height 576
click at [941, 191] on button "Save" at bounding box center [933, 192] width 68 height 31
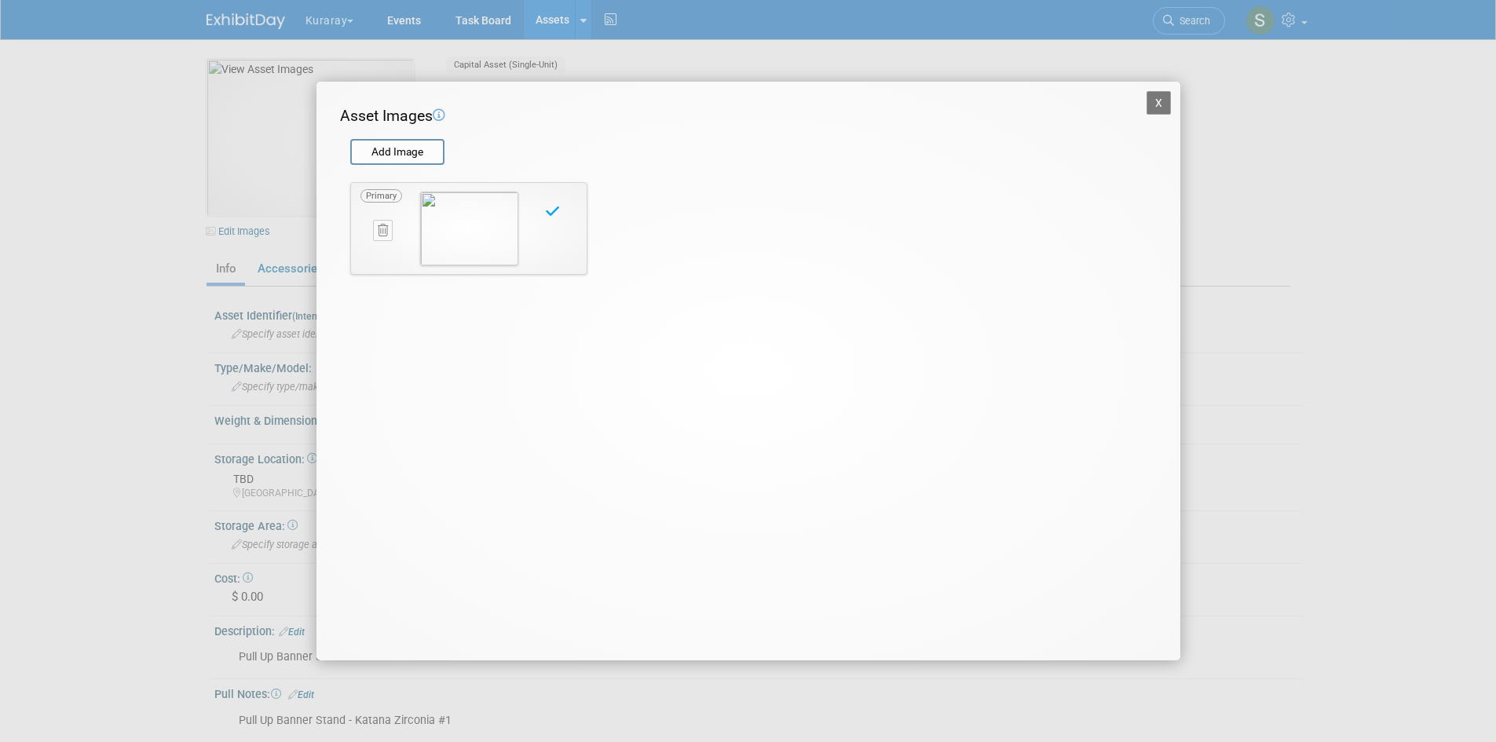
click at [1158, 98] on button "X" at bounding box center [1158, 103] width 25 height 24
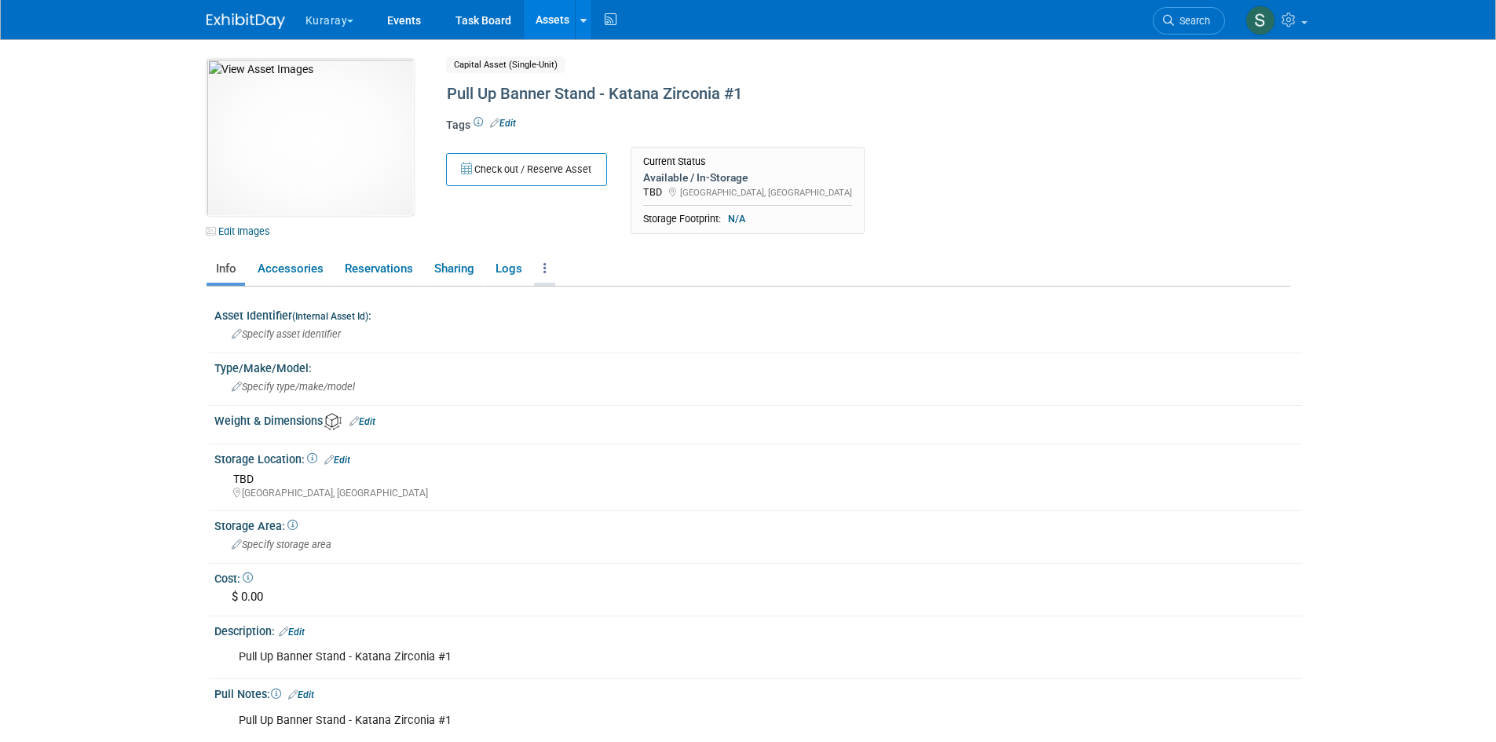
click at [540, 276] on link at bounding box center [544, 268] width 21 height 27
click at [593, 330] on link "Copy/Duplicate Asset" at bounding box center [602, 325] width 137 height 27
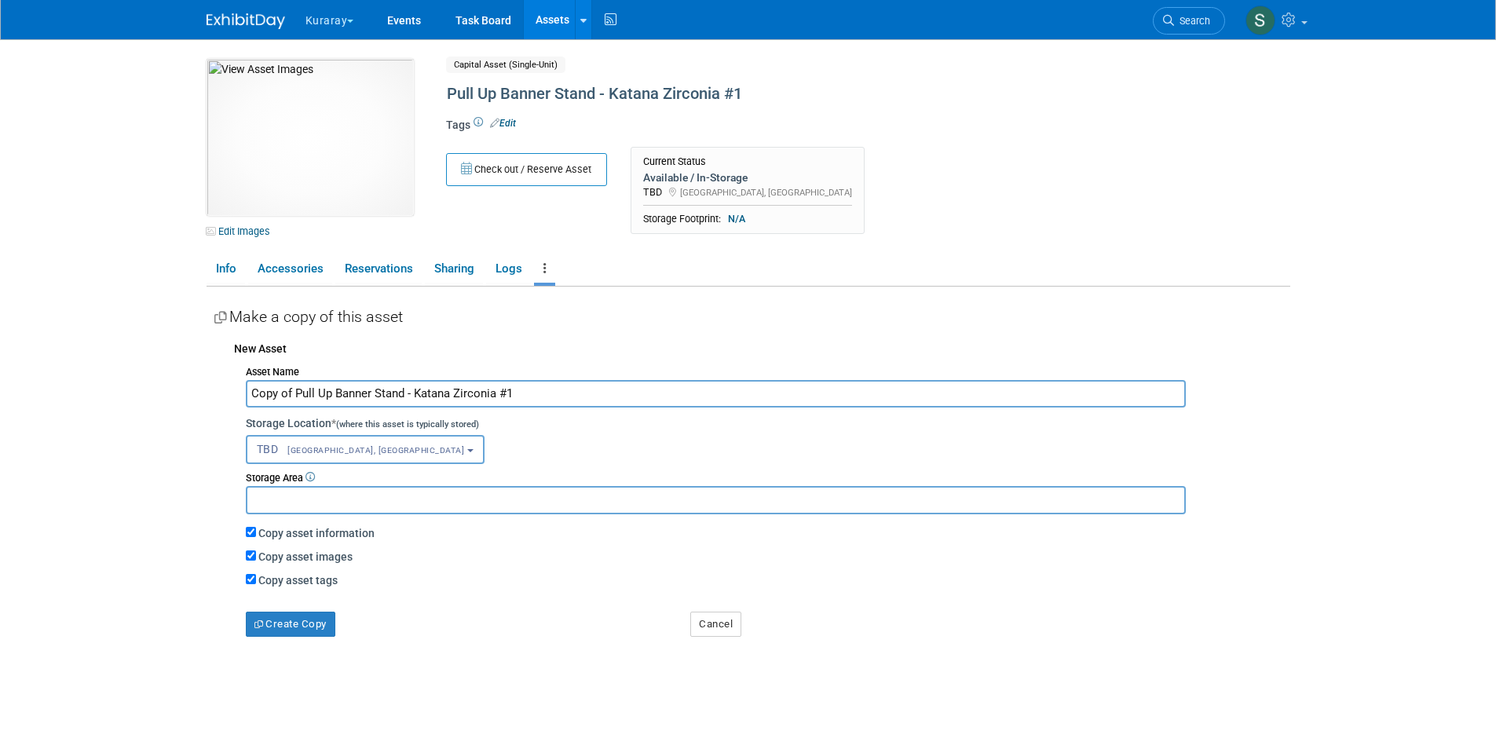
click at [528, 396] on input "Copy of Pull Up Banner Stand - Katana Zirconia #1" at bounding box center [716, 393] width 940 height 27
drag, startPoint x: 297, startPoint y: 394, endPoint x: 195, endPoint y: 399, distance: 102.2
click at [196, 398] on div "10052510-10729781-b1026e75-85d2-4e7b-a87a-0481749e8d2d.jpg Edit Images Capital …" at bounding box center [748, 396] width 1107 height 714
type input "Pull Up Banner Stand - Katana Zirconia #2"
click at [299, 627] on button "Create Copy" at bounding box center [291, 624] width 90 height 25
